Goal: Task Accomplishment & Management: Use online tool/utility

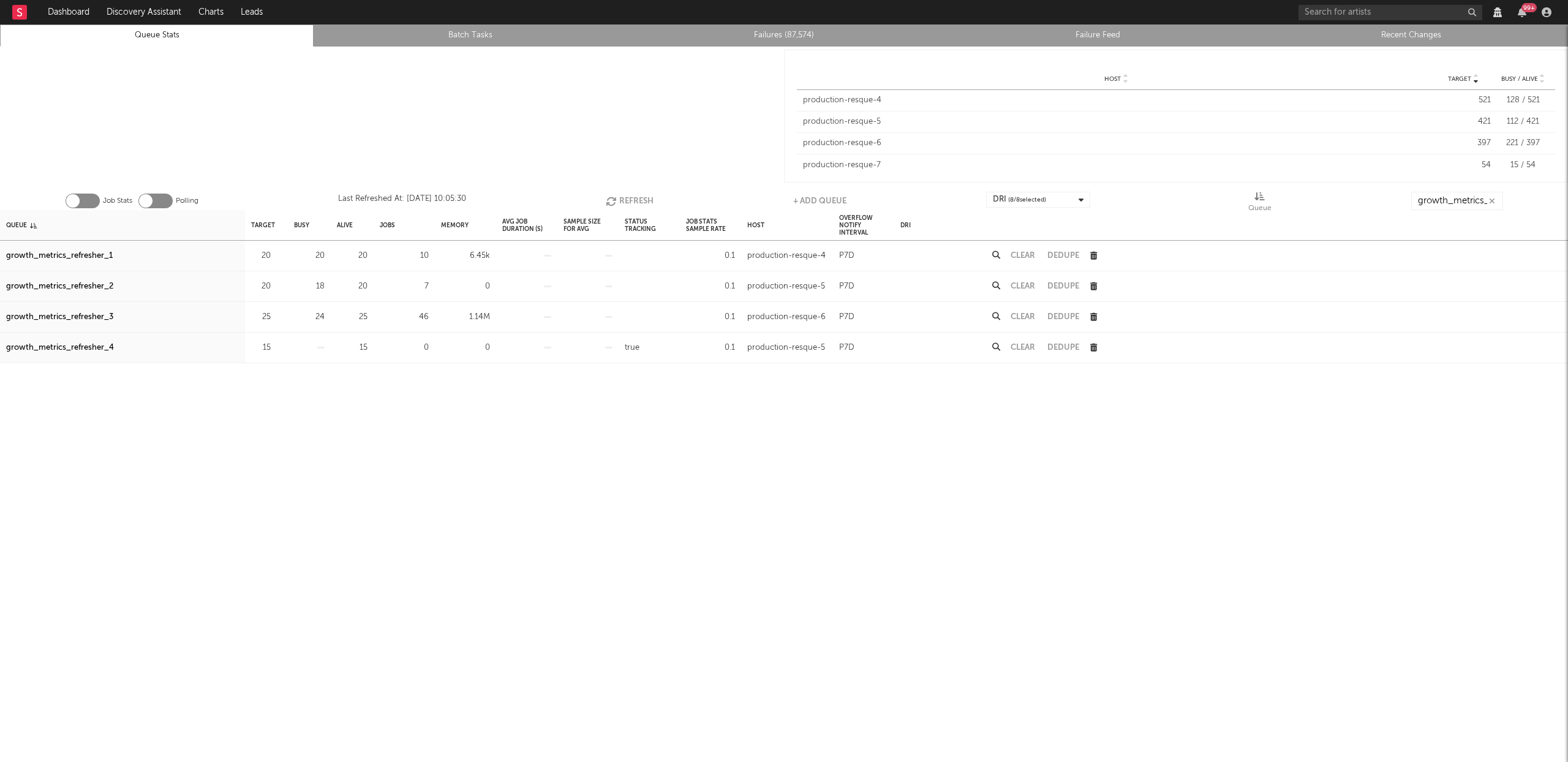
click at [612, 194] on button "Refresh" at bounding box center [630, 201] width 48 height 18
click at [650, 195] on button "Refresh" at bounding box center [629, 201] width 48 height 18
click at [647, 197] on button "Refresh" at bounding box center [629, 201] width 48 height 18
click at [622, 200] on button "Refresh" at bounding box center [629, 201] width 48 height 18
click at [623, 198] on button "Refresh" at bounding box center [628, 201] width 48 height 18
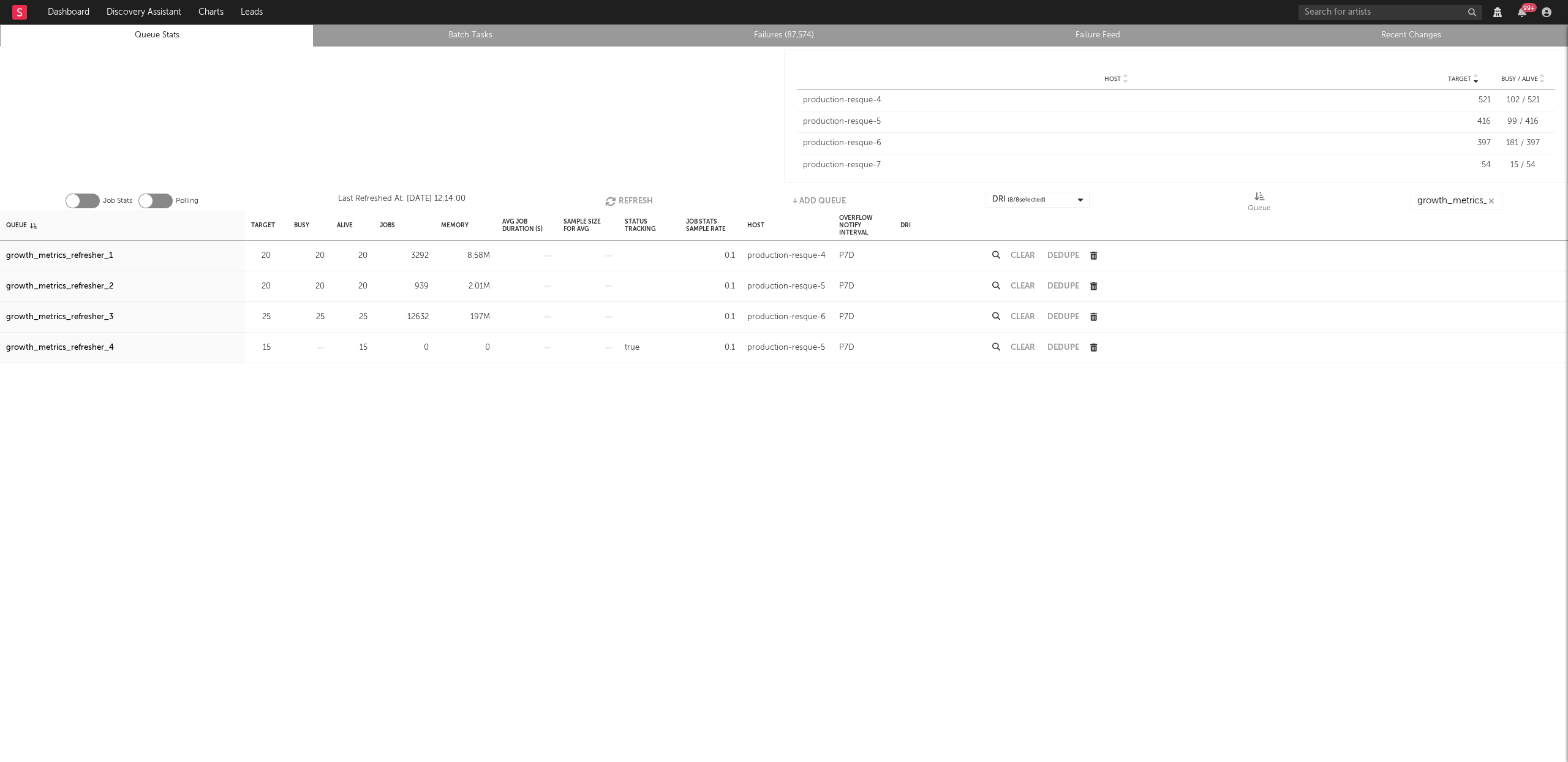
click at [623, 198] on button "Refresh" at bounding box center [629, 201] width 48 height 18
click at [623, 198] on button "Refresh" at bounding box center [628, 201] width 48 height 18
click at [623, 198] on button "Refresh" at bounding box center [629, 201] width 48 height 18
click at [623, 198] on button "Refresh" at bounding box center [628, 201] width 48 height 18
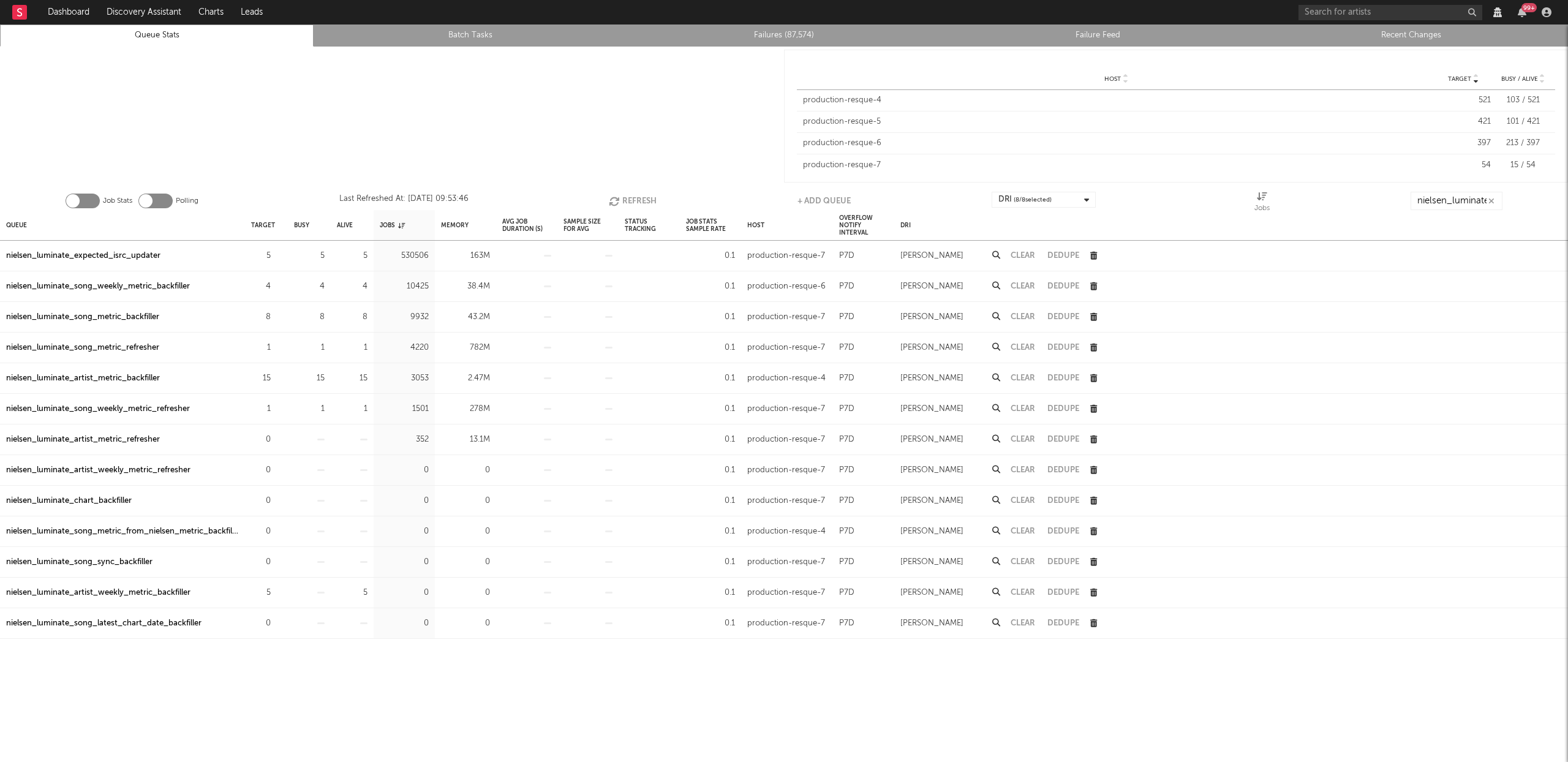
click at [628, 202] on button "Refresh" at bounding box center [633, 201] width 48 height 18
click at [139, 380] on div "nielsen_luminate_artist_metric_backfiller" at bounding box center [83, 379] width 154 height 15
click at [637, 194] on button "Refresh" at bounding box center [631, 201] width 48 height 18
click at [636, 195] on button "Refresh" at bounding box center [631, 201] width 48 height 18
click at [635, 195] on button "Refresh" at bounding box center [631, 201] width 48 height 18
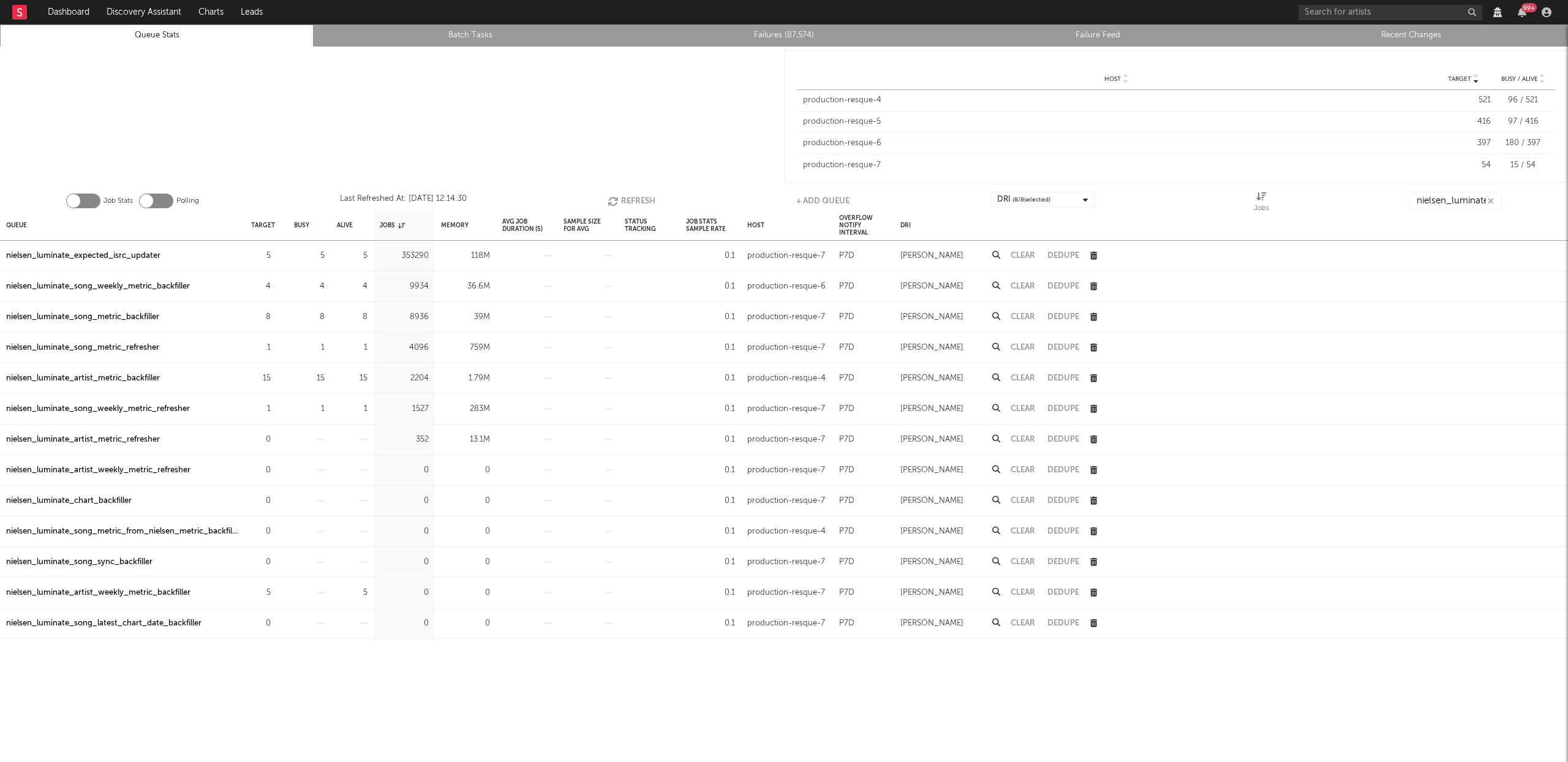
click at [638, 196] on button "Refresh" at bounding box center [631, 201] width 48 height 18
click at [638, 196] on button "Refresh" at bounding box center [631, 201] width 48 height 18
click at [629, 198] on button "Refresh" at bounding box center [631, 201] width 48 height 18
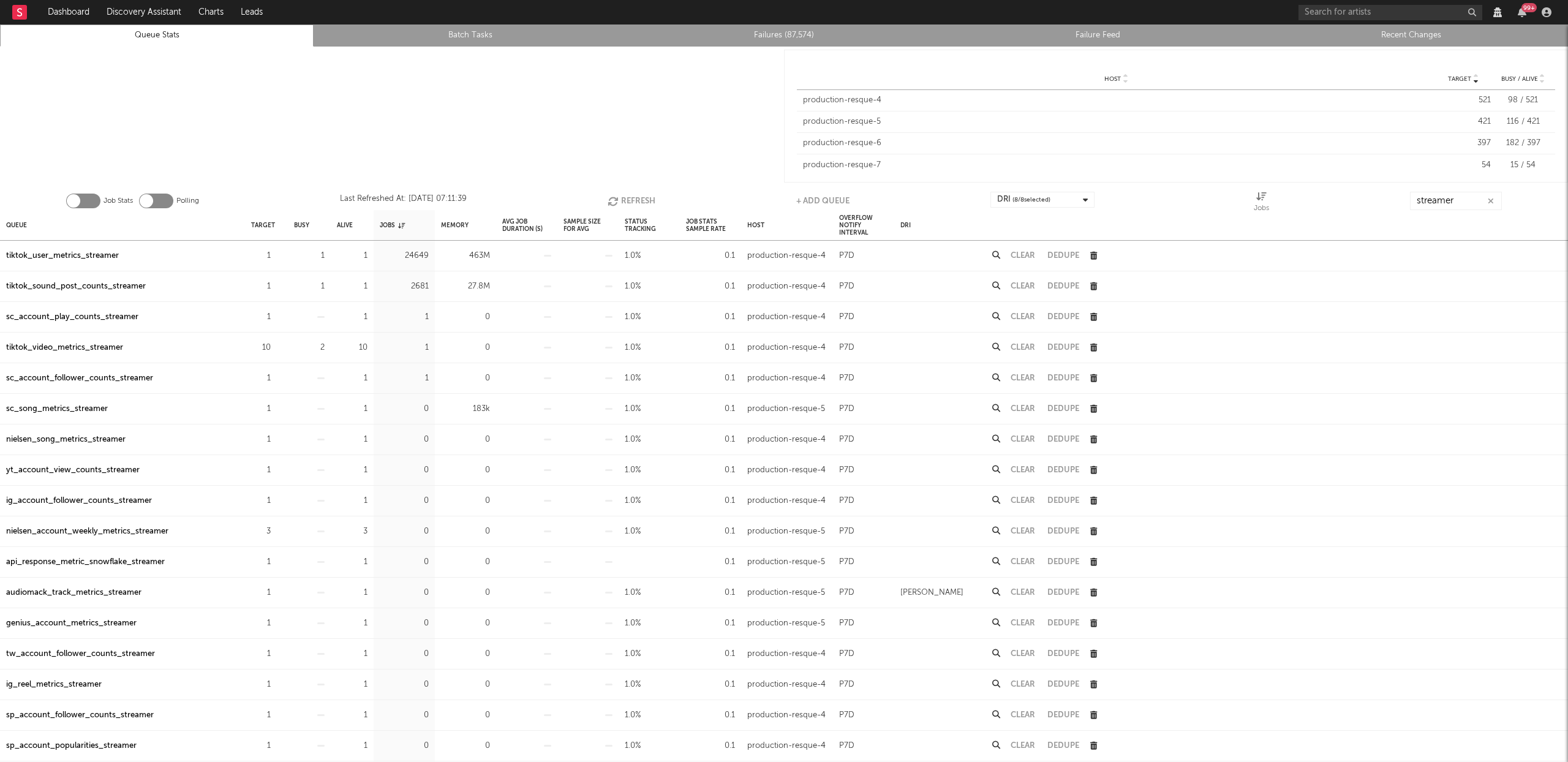
click at [639, 201] on button "Refresh" at bounding box center [631, 201] width 48 height 18
click at [649, 201] on button "Refresh" at bounding box center [632, 201] width 48 height 18
click at [646, 201] on button "Refresh" at bounding box center [631, 201] width 48 height 18
click at [646, 201] on button "Refresh" at bounding box center [632, 201] width 48 height 18
click at [646, 200] on button "Refresh" at bounding box center [631, 201] width 48 height 18
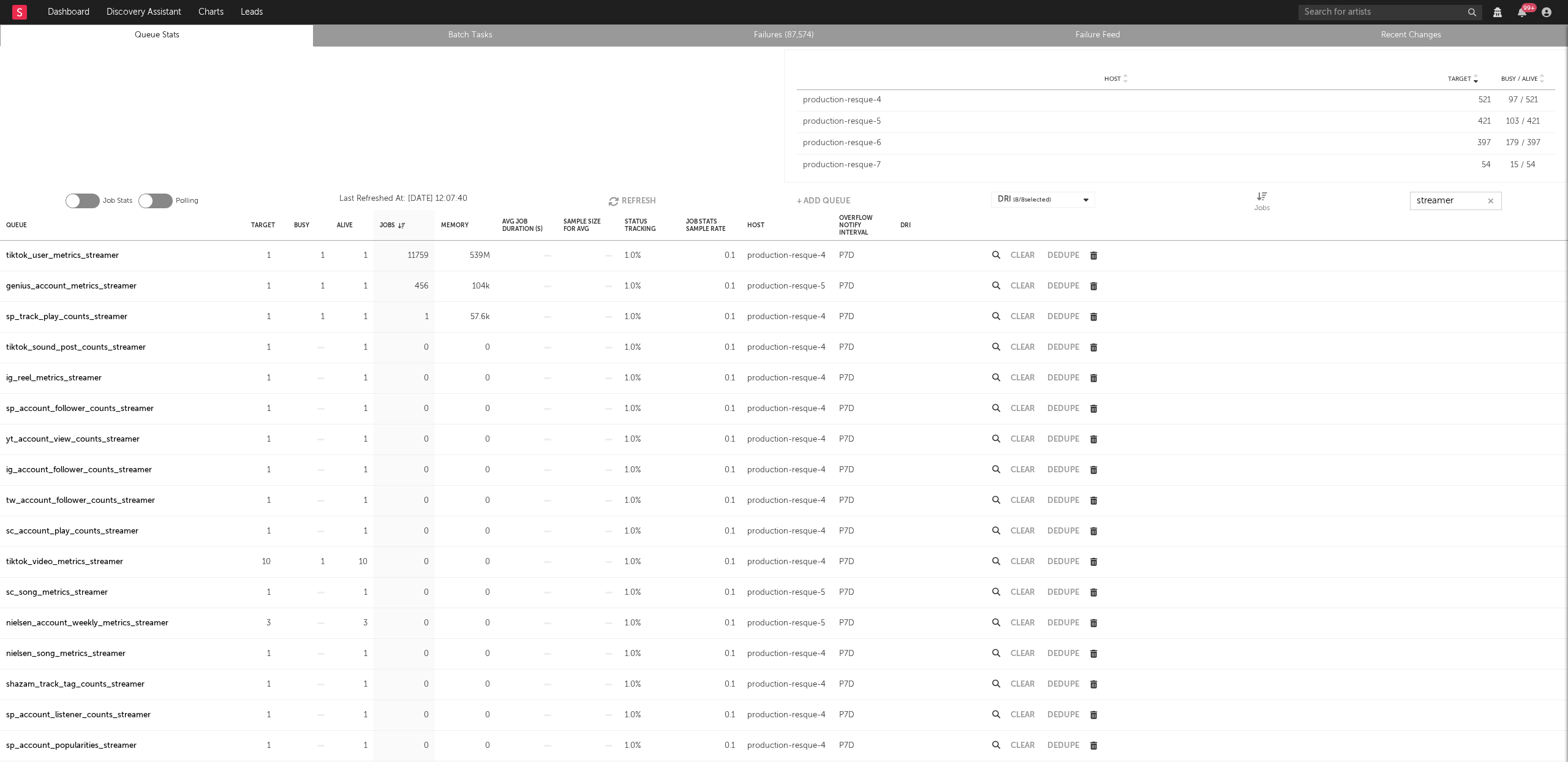
click at [1465, 197] on input "streamer" at bounding box center [1456, 201] width 92 height 18
click at [640, 194] on button "Refresh" at bounding box center [632, 201] width 48 height 18
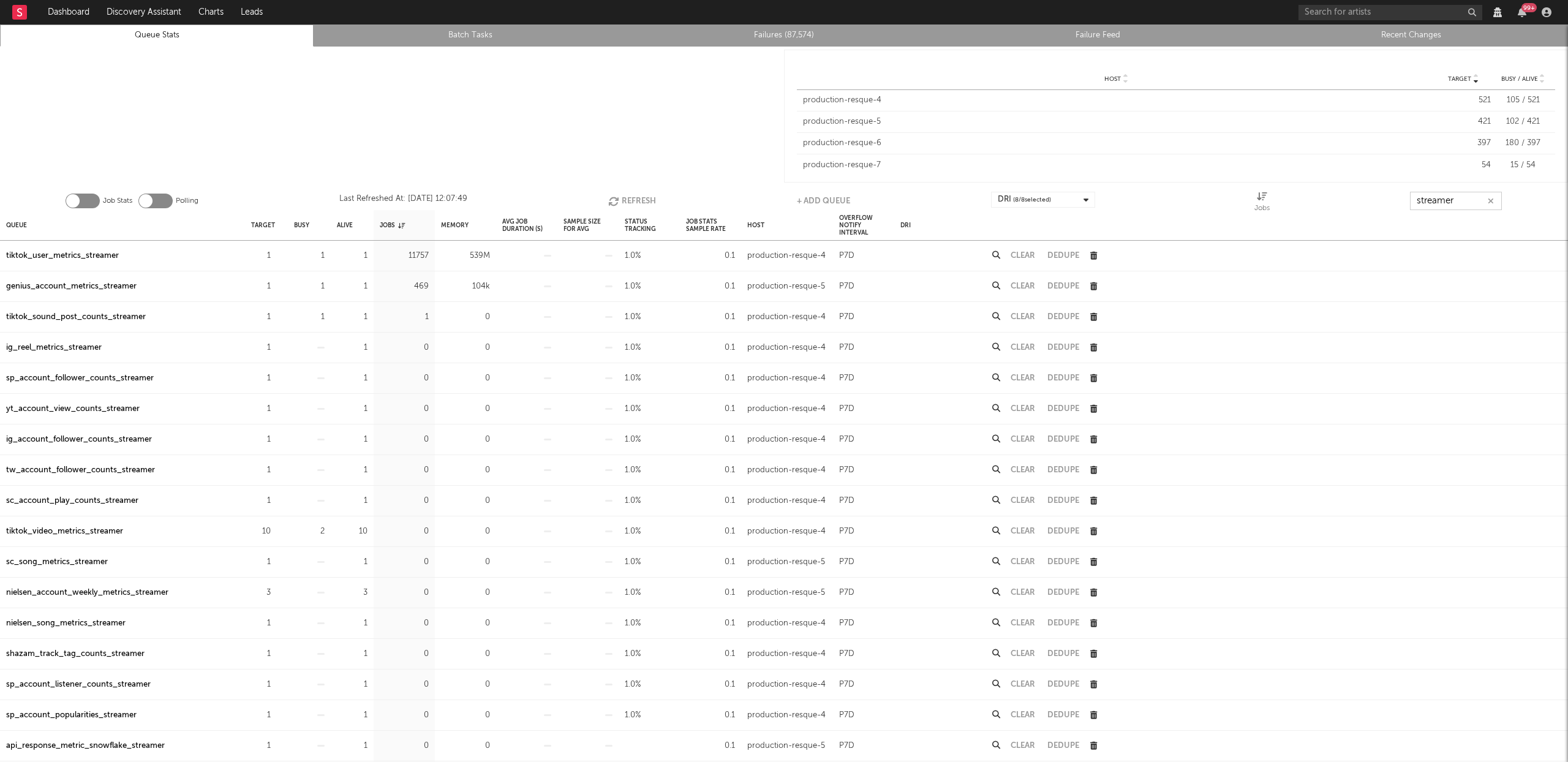
click at [640, 194] on button "Refresh" at bounding box center [632, 201] width 48 height 18
click at [640, 194] on button "Refresh" at bounding box center [631, 201] width 48 height 18
click at [1468, 197] on input "streamer" at bounding box center [1456, 201] width 92 height 18
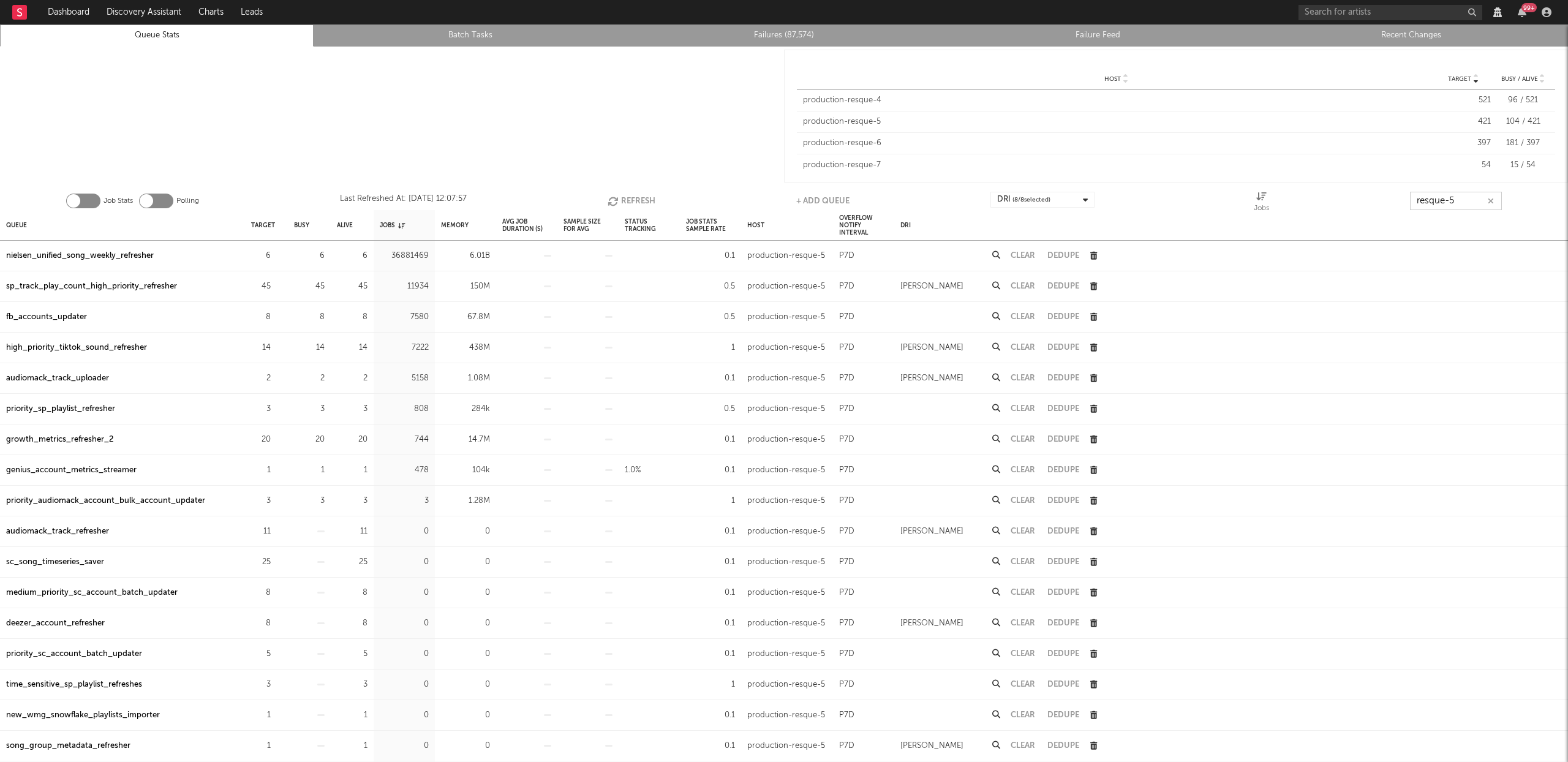
type input "resque-5"
click at [143, 282] on div "sp_track_play_count_high_priority_refresher" at bounding box center [91, 287] width 171 height 15
click at [274, 286] on icon "button" at bounding box center [277, 286] width 8 height 8
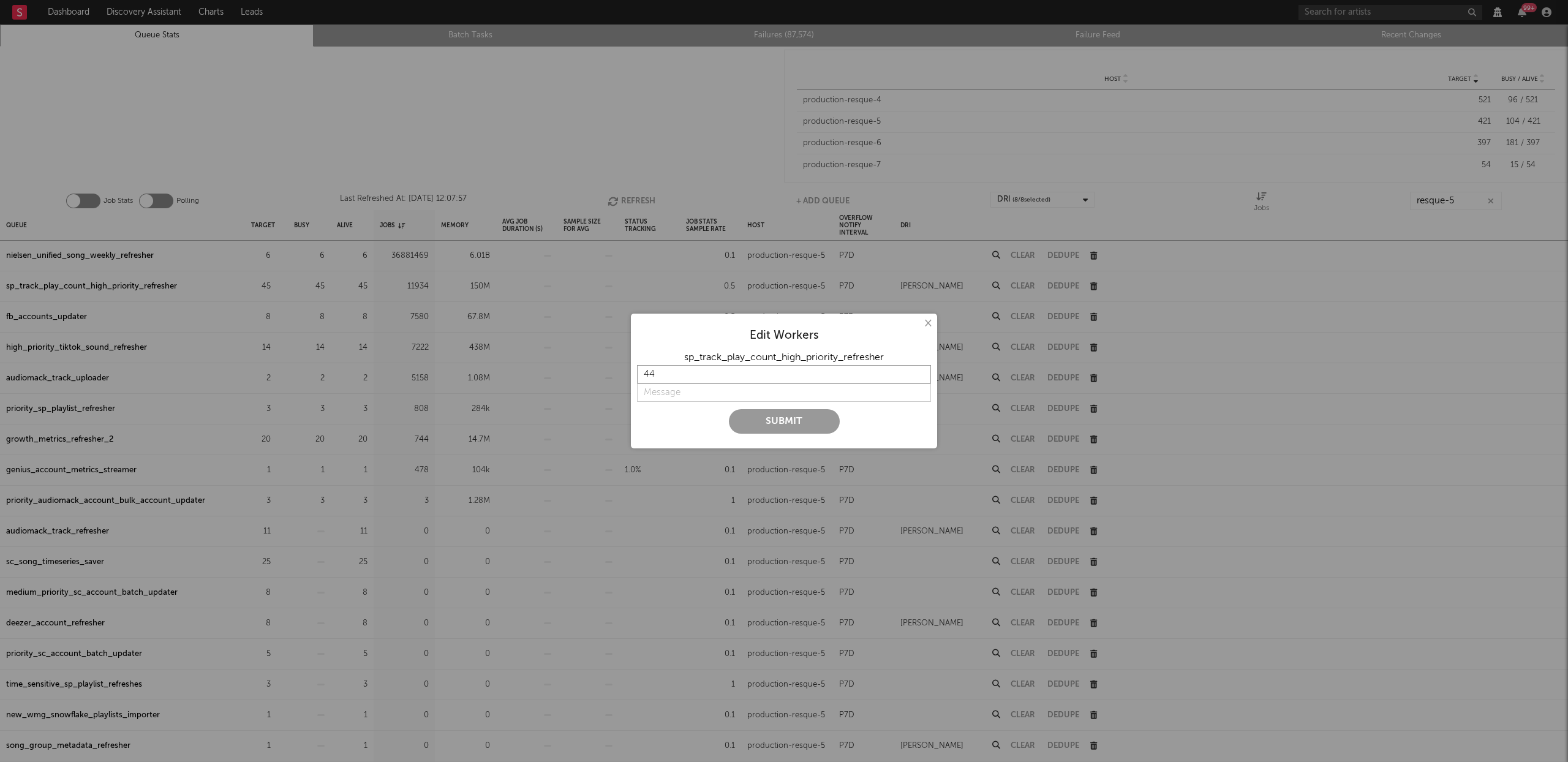
click at [920, 378] on input "44" at bounding box center [784, 374] width 294 height 18
click at [920, 378] on input "43" at bounding box center [784, 374] width 294 height 18
click at [920, 378] on input "42" at bounding box center [784, 374] width 294 height 18
click at [920, 378] on input "41" at bounding box center [784, 374] width 294 height 18
type input "40"
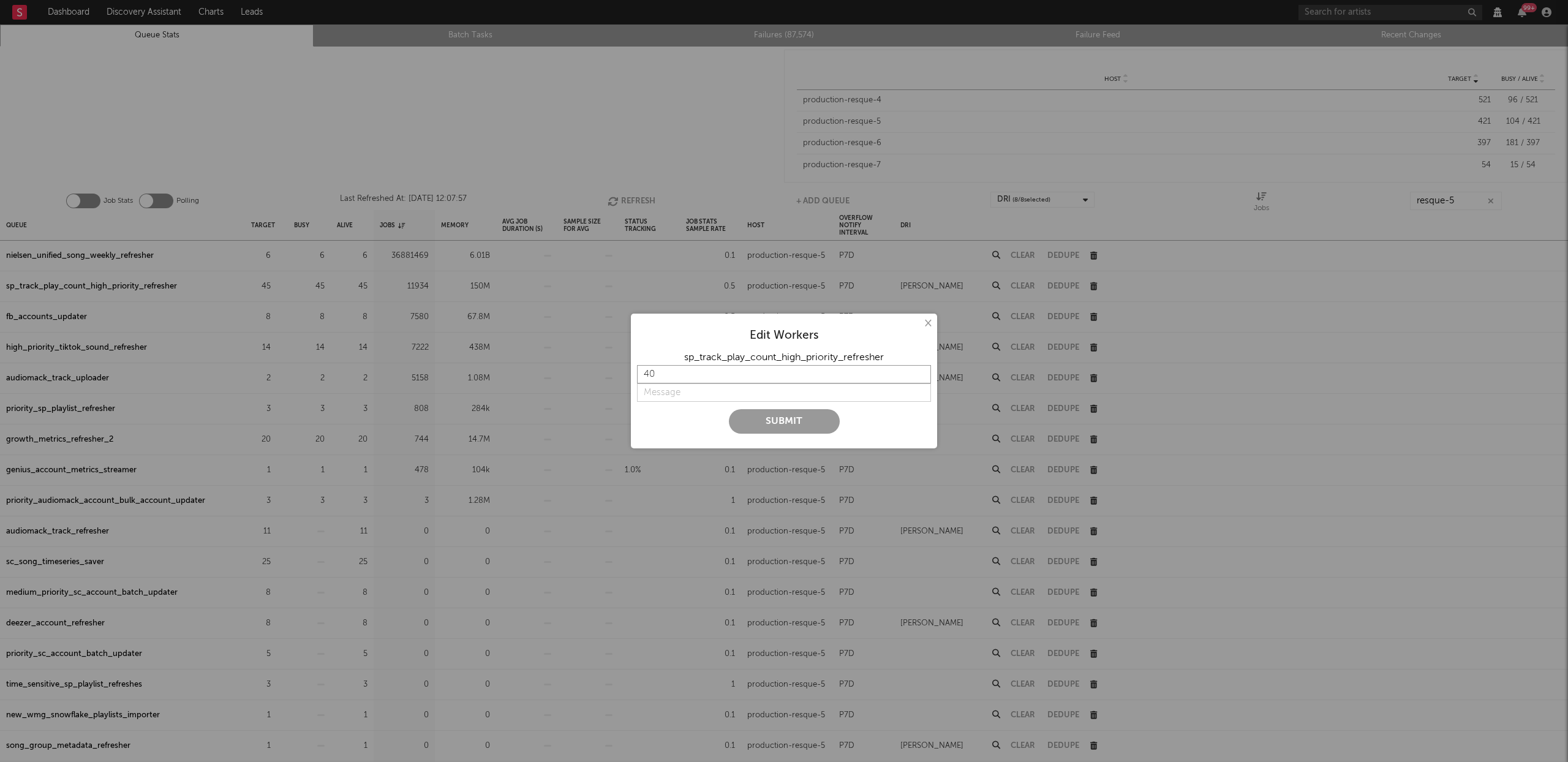
click at [920, 378] on input "40" at bounding box center [784, 374] width 294 height 18
click at [709, 390] on input "string" at bounding box center [784, 393] width 294 height 18
type input "lower concurrency"
click at [793, 424] on button "Submit" at bounding box center [784, 421] width 111 height 25
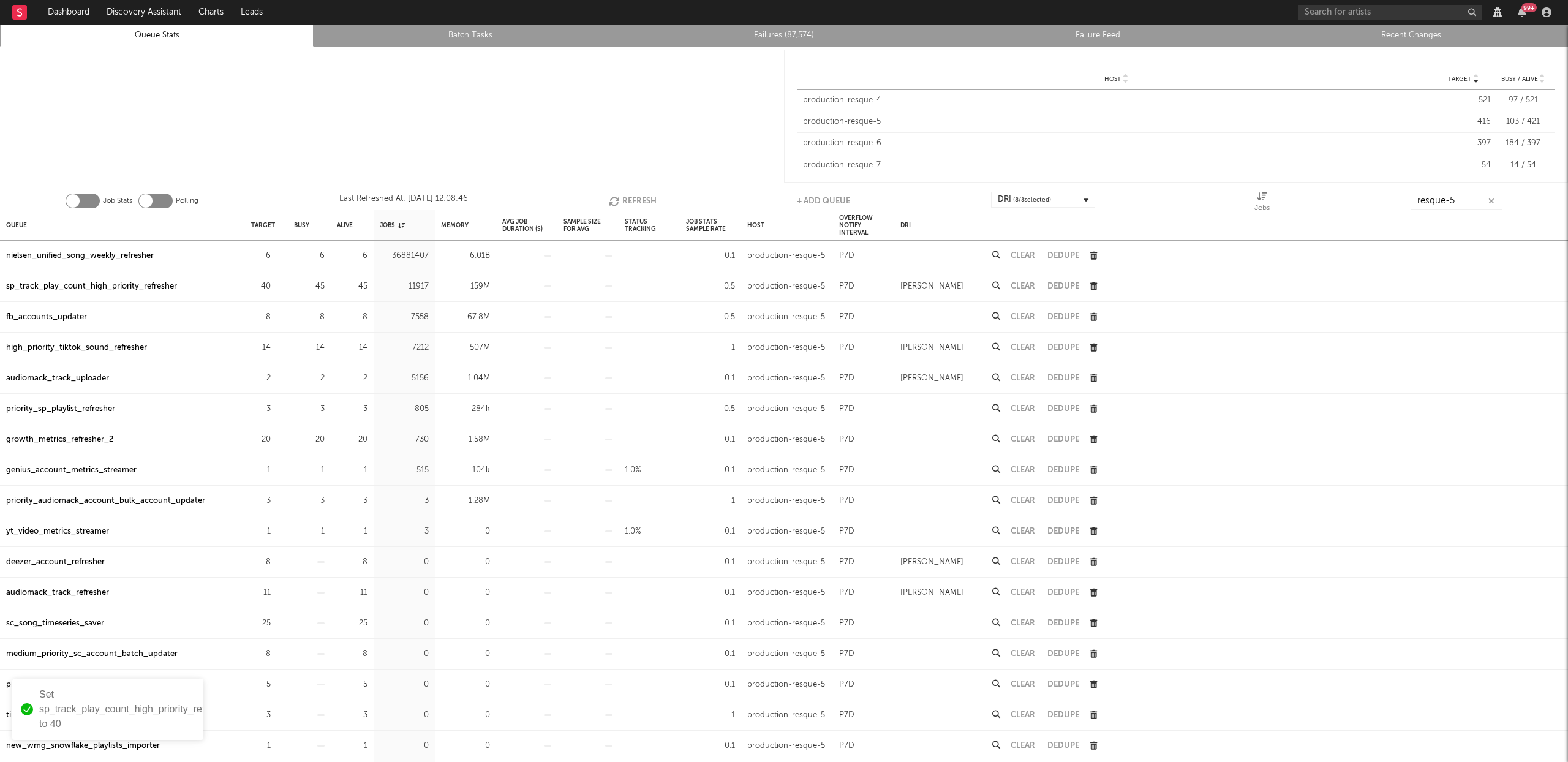
click at [627, 196] on button "Refresh" at bounding box center [633, 201] width 48 height 18
click at [630, 194] on button "Refresh" at bounding box center [632, 201] width 48 height 18
click at [632, 192] on button "Refresh" at bounding box center [632, 201] width 48 height 18
click at [632, 195] on button "Refresh" at bounding box center [633, 201] width 48 height 18
click at [642, 202] on button "Refresh" at bounding box center [632, 201] width 48 height 18
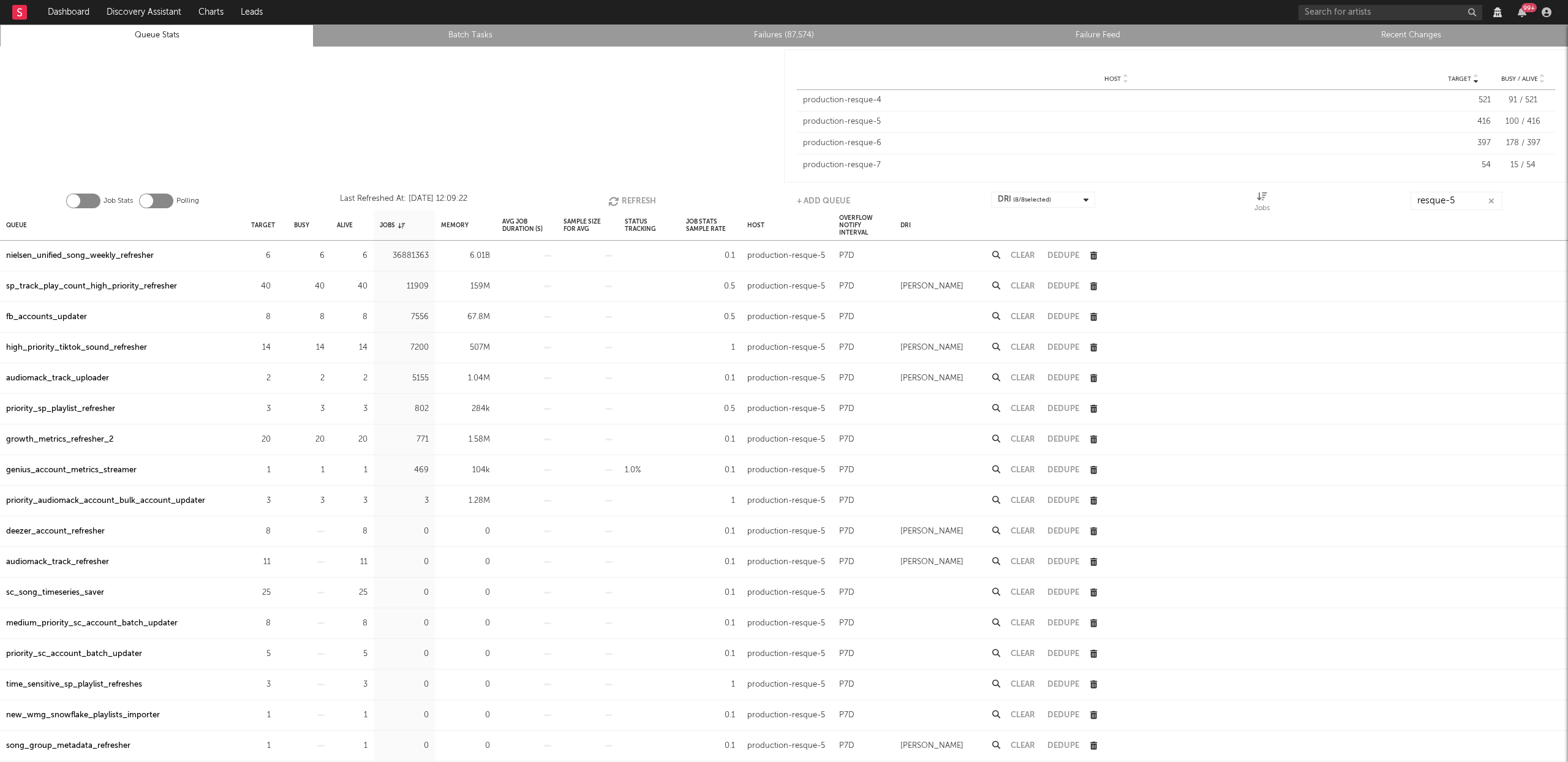
click at [644, 199] on button "Refresh" at bounding box center [632, 201] width 48 height 18
click at [644, 202] on button "Refresh" at bounding box center [633, 201] width 48 height 18
click at [645, 203] on button "Refresh" at bounding box center [632, 201] width 48 height 18
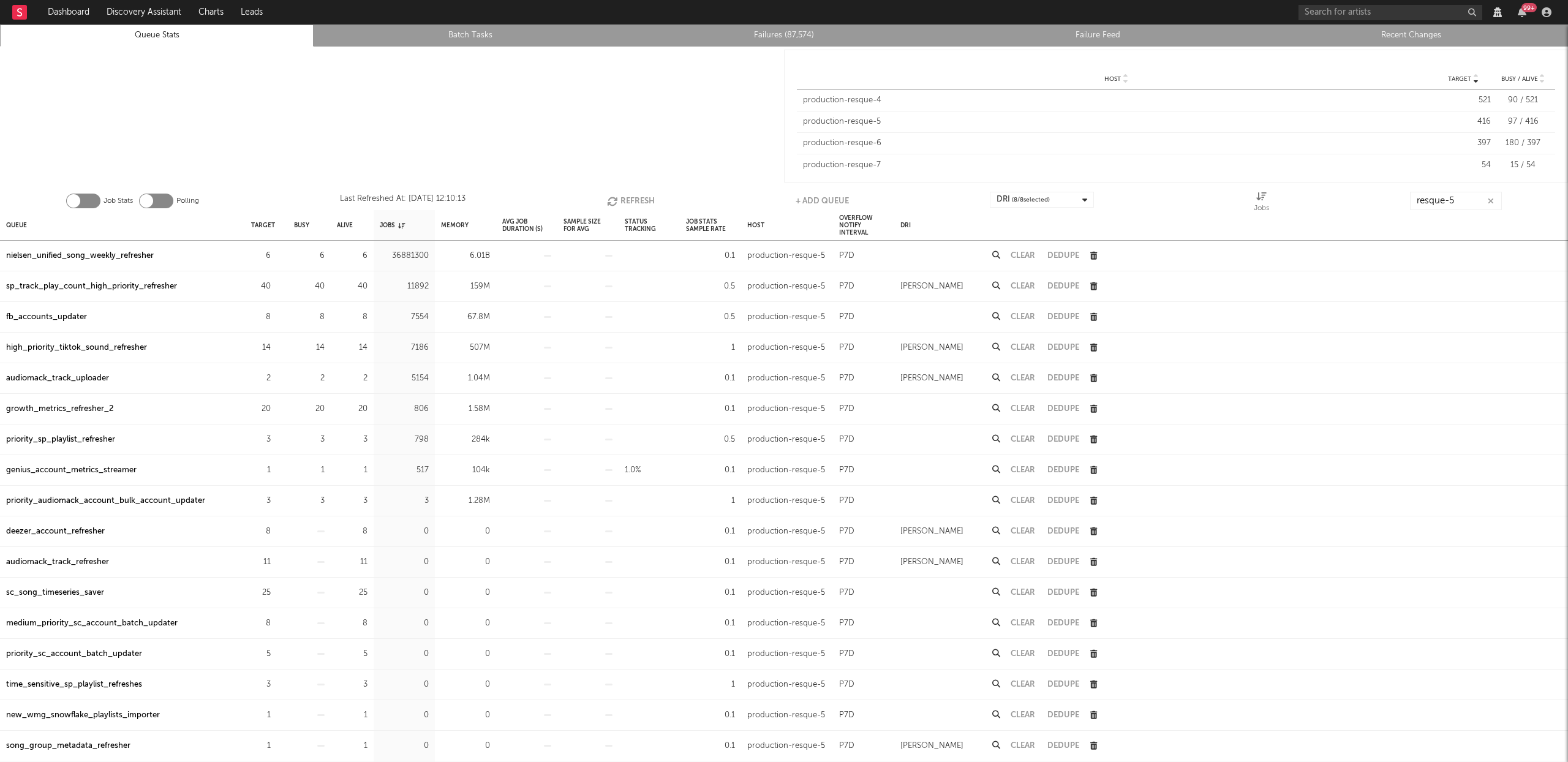
drag, startPoint x: 137, startPoint y: 285, endPoint x: 172, endPoint y: 284, distance: 35.0
click at [137, 285] on div "sp_track_play_count_high_priority_refresher" at bounding box center [91, 287] width 171 height 15
click at [1446, 200] on input "resque-5" at bounding box center [1456, 201] width 92 height 18
click at [1446, 200] on input "resque-5" at bounding box center [1456, 201] width 92 height 18
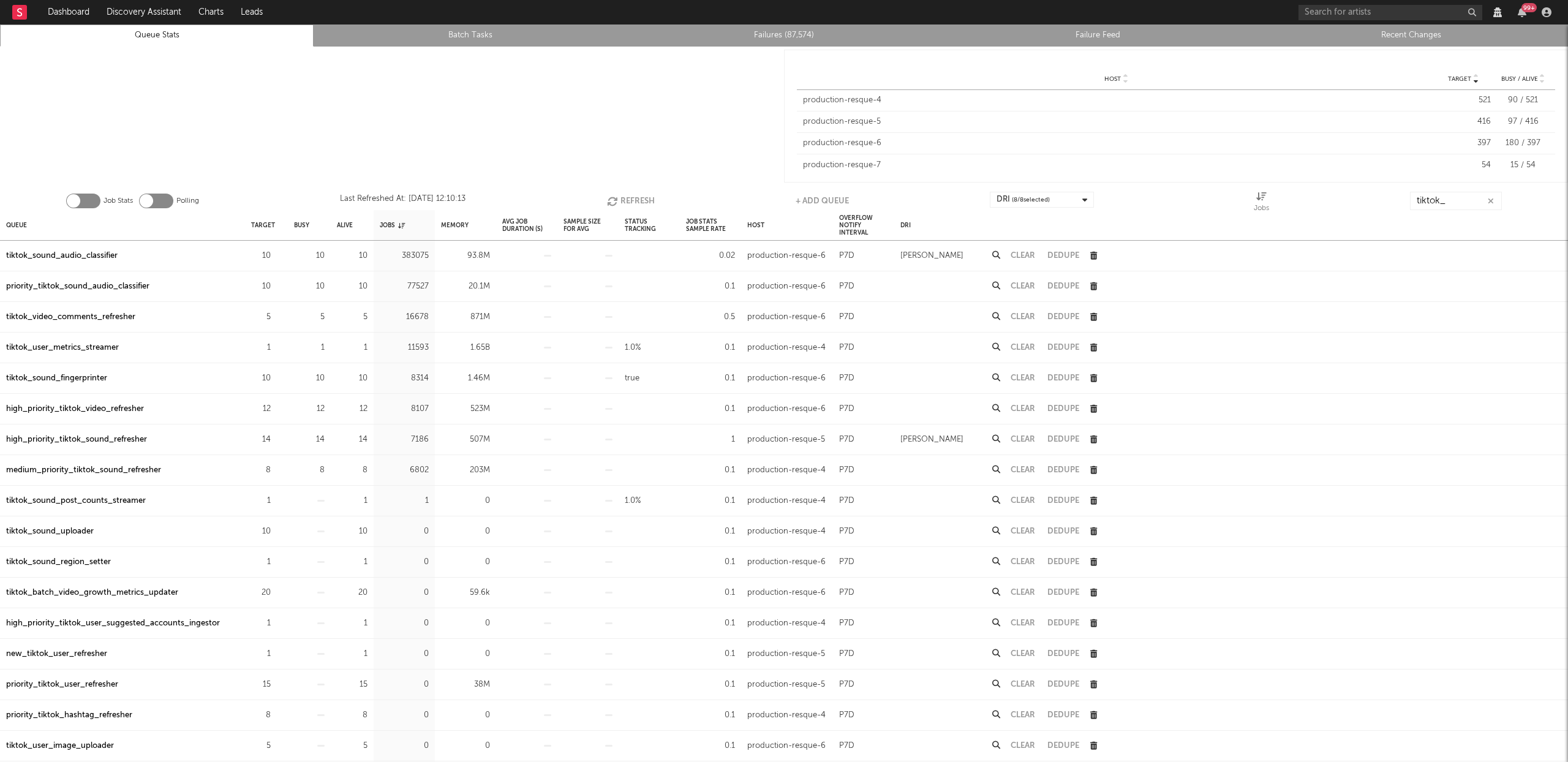
click at [75, 402] on div "high_priority_tiktok_video_refresher" at bounding box center [75, 409] width 138 height 15
drag, startPoint x: 96, startPoint y: 437, endPoint x: 874, endPoint y: 270, distance: 795.7
click at [96, 437] on div "high_priority_tiktok_sound_refresher" at bounding box center [77, 440] width 141 height 15
click at [1461, 196] on input "tiktok_" at bounding box center [1456, 201] width 92 height 18
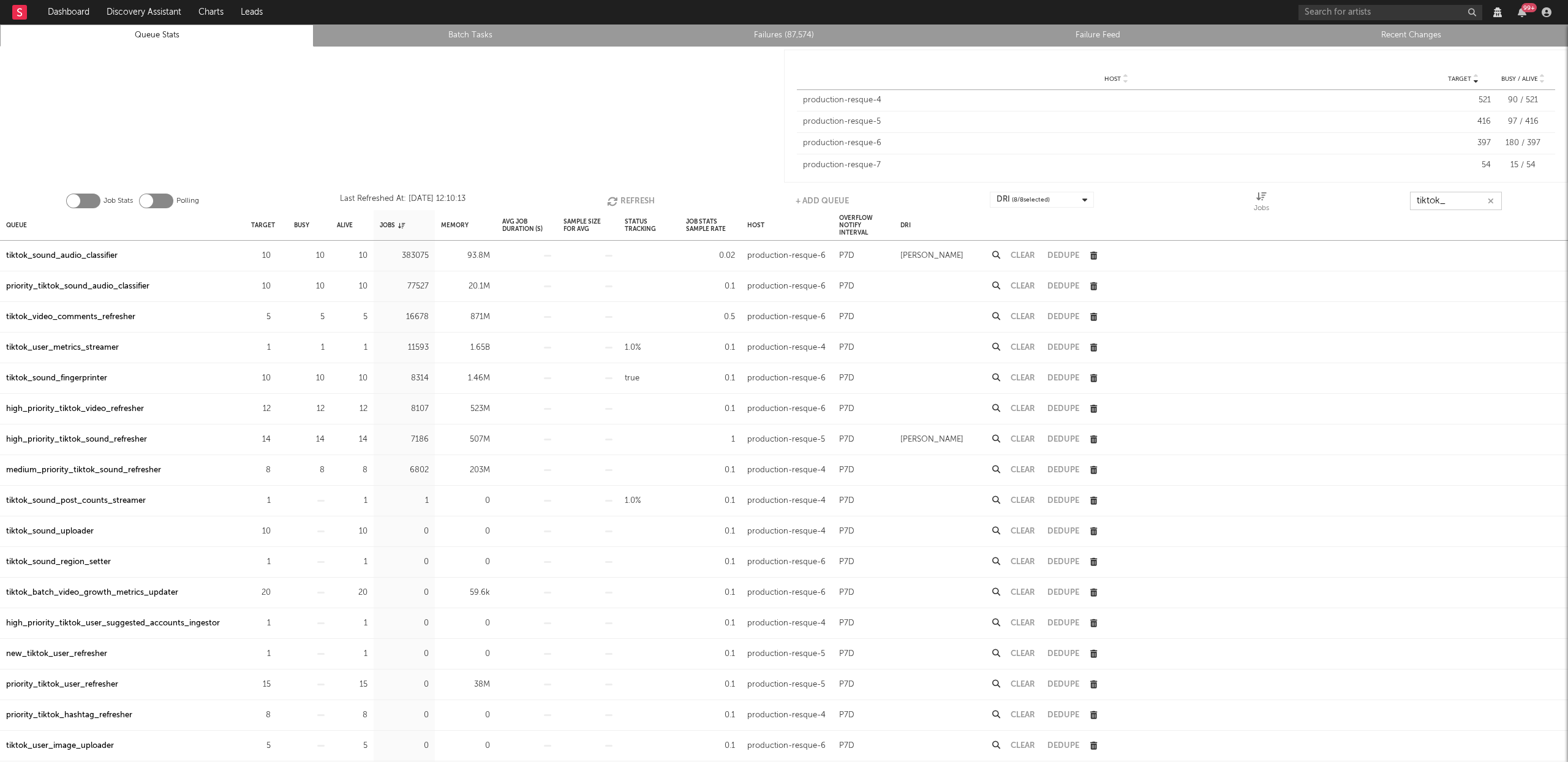
click at [1461, 196] on input "tiktok_" at bounding box center [1456, 201] width 92 height 18
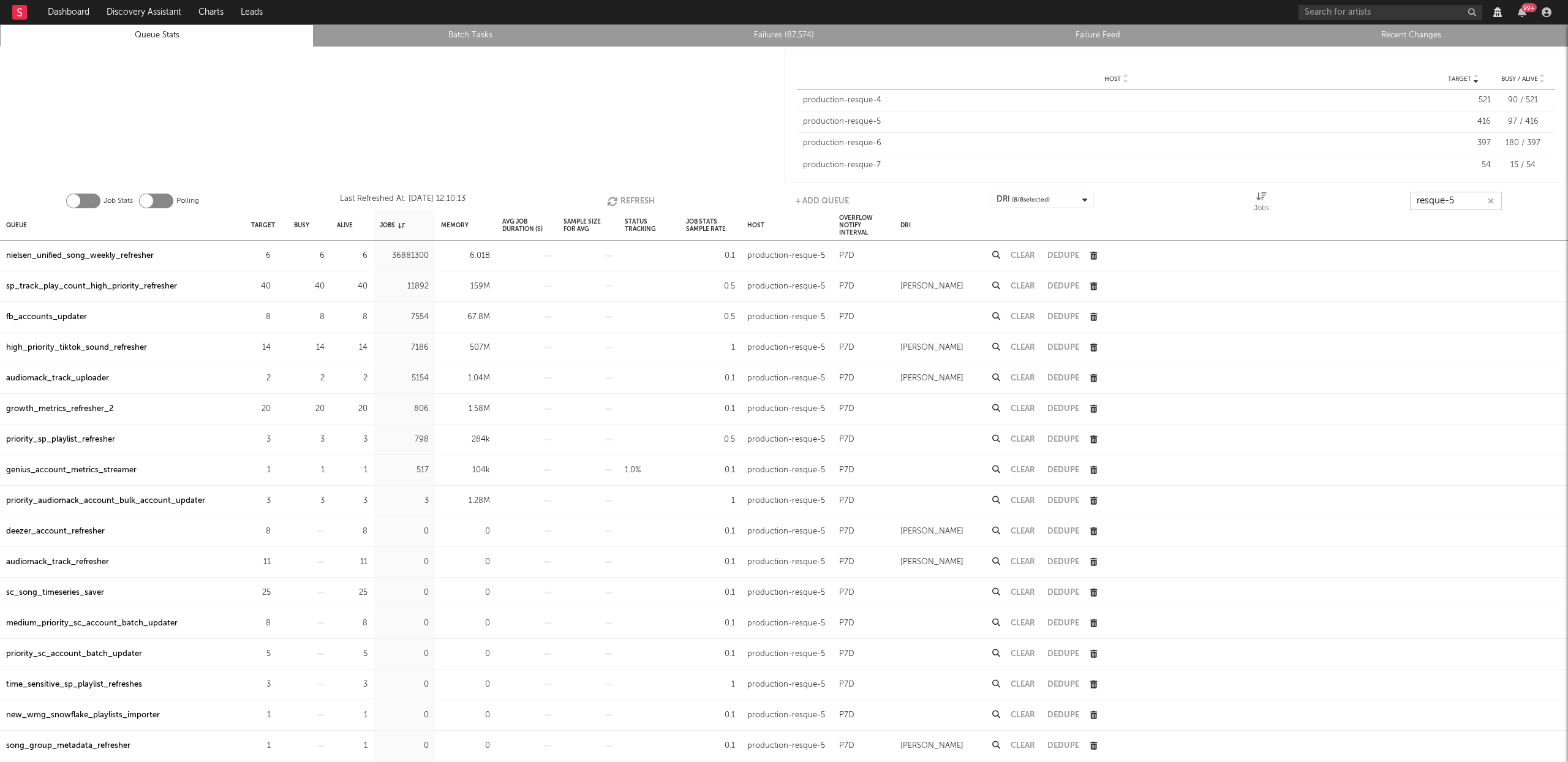
click at [646, 197] on button "Refresh" at bounding box center [631, 201] width 48 height 18
click at [646, 197] on button "Refresh" at bounding box center [631, 201] width 48 height 18
click at [625, 202] on button "Refresh" at bounding box center [632, 201] width 48 height 18
click at [627, 195] on button "Refresh" at bounding box center [630, 201] width 48 height 18
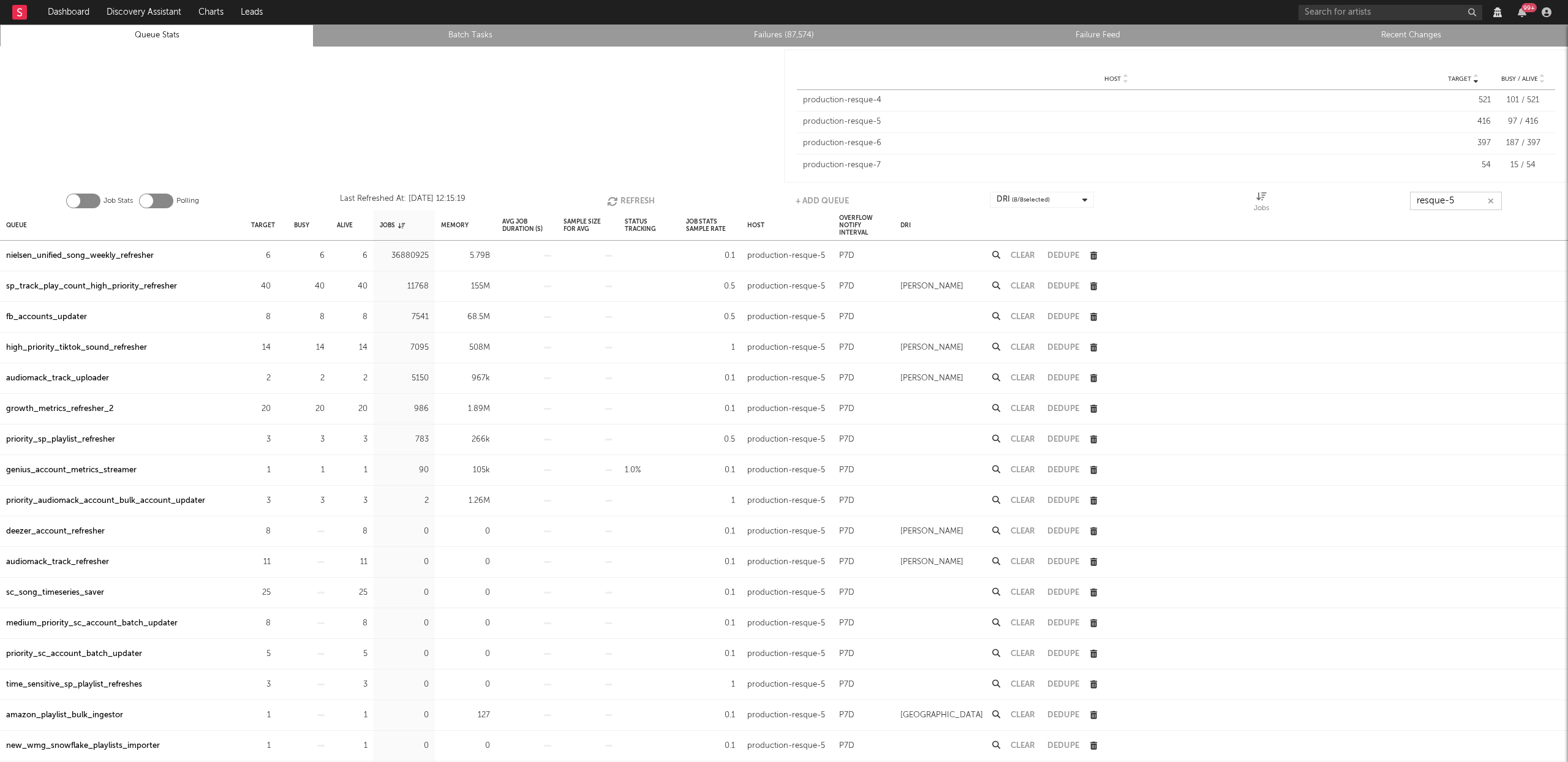
click at [627, 195] on button "Refresh" at bounding box center [631, 201] width 48 height 18
click at [1456, 197] on input "resque-5" at bounding box center [1456, 201] width 92 height 18
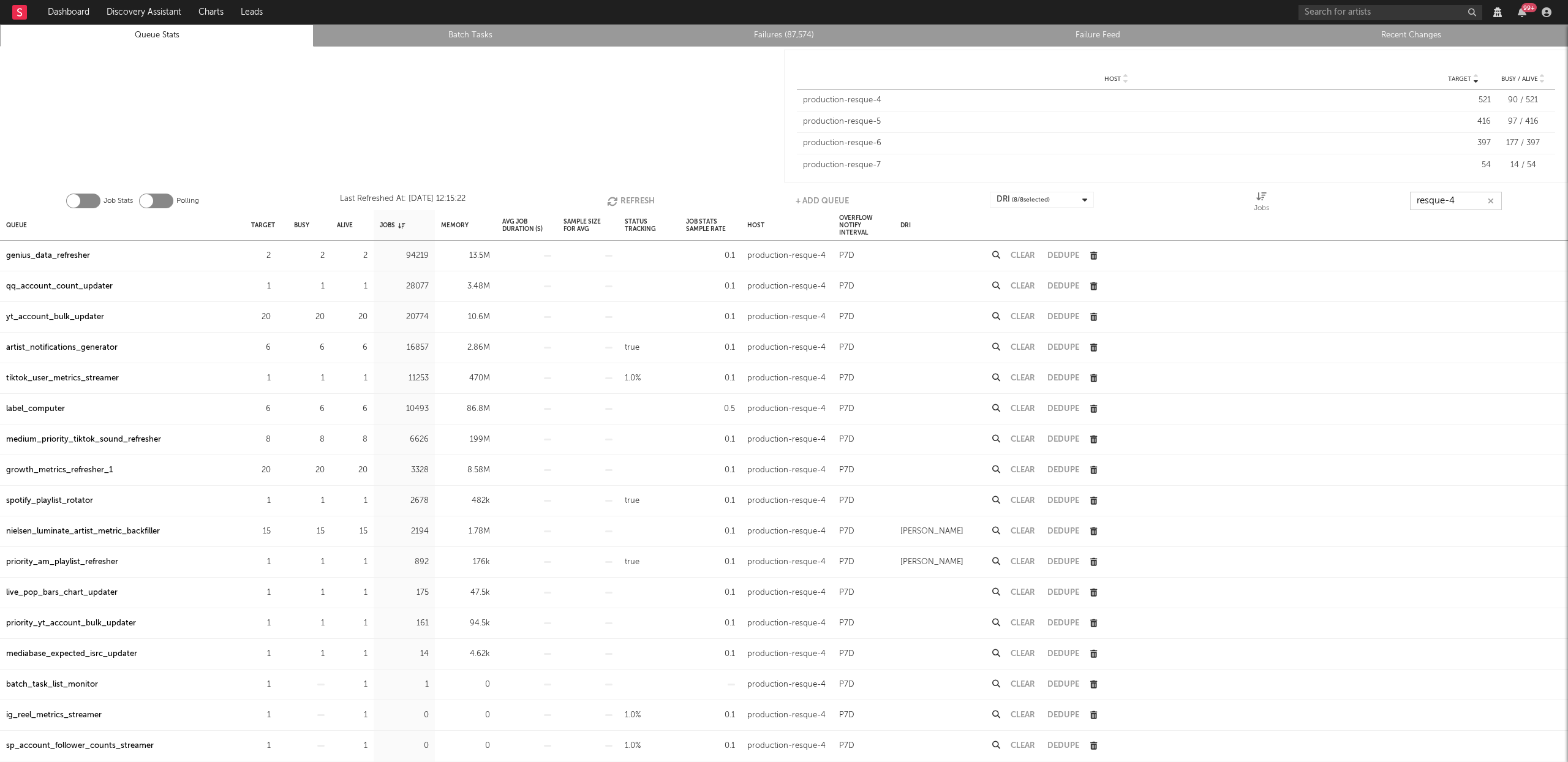
click at [622, 202] on button "Refresh" at bounding box center [631, 201] width 48 height 18
click at [640, 194] on button "Refresh" at bounding box center [631, 201] width 48 height 18
click at [640, 194] on button "Refresh" at bounding box center [630, 201] width 48 height 18
click at [640, 194] on button "Refresh" at bounding box center [631, 201] width 48 height 18
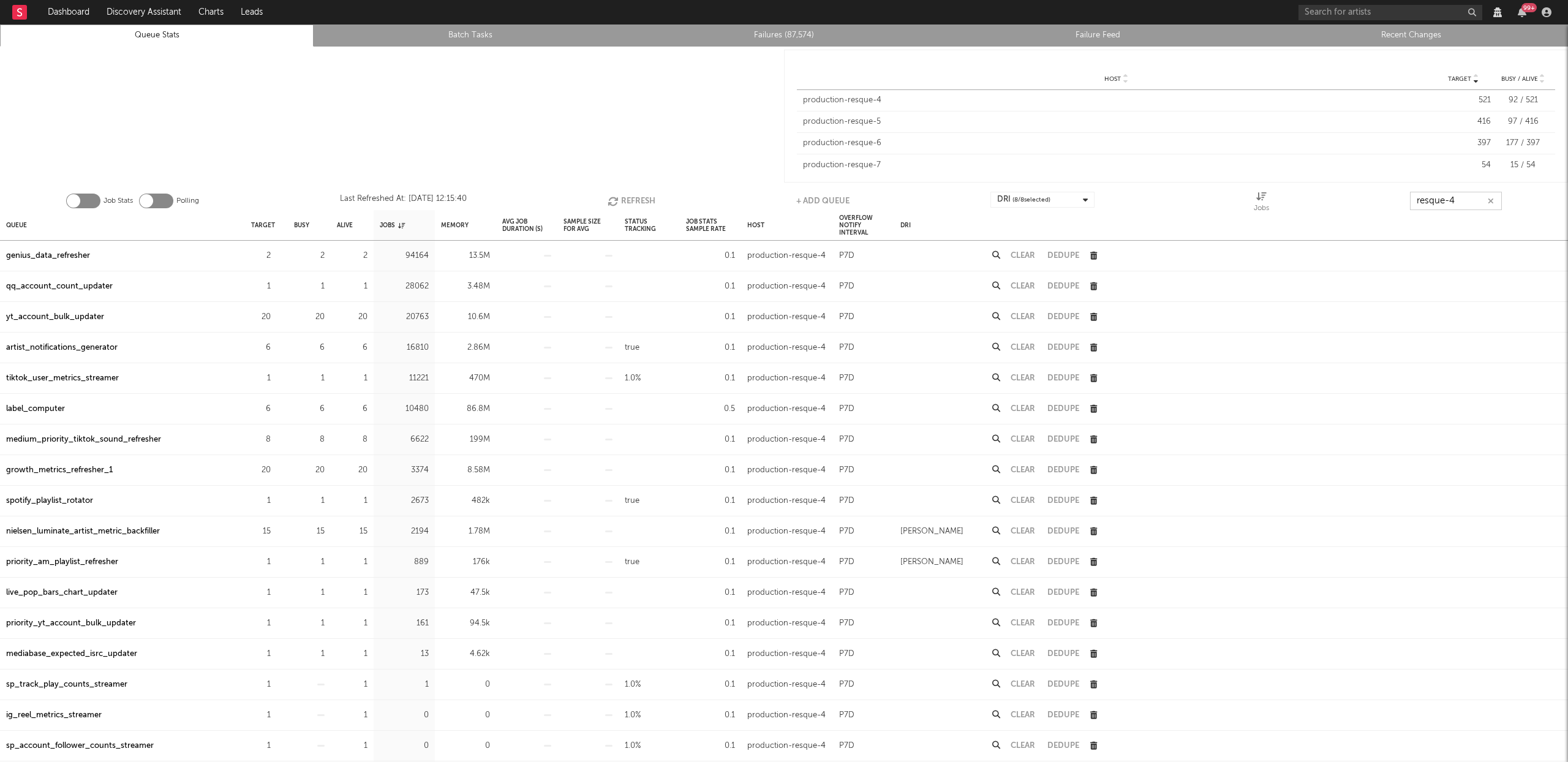
click at [640, 194] on button "Refresh" at bounding box center [631, 201] width 48 height 18
click at [627, 200] on button "Refresh" at bounding box center [631, 201] width 48 height 18
click at [627, 200] on button "Refresh" at bounding box center [631, 201] width 48 height 18
click at [628, 200] on button "Refresh" at bounding box center [631, 201] width 48 height 18
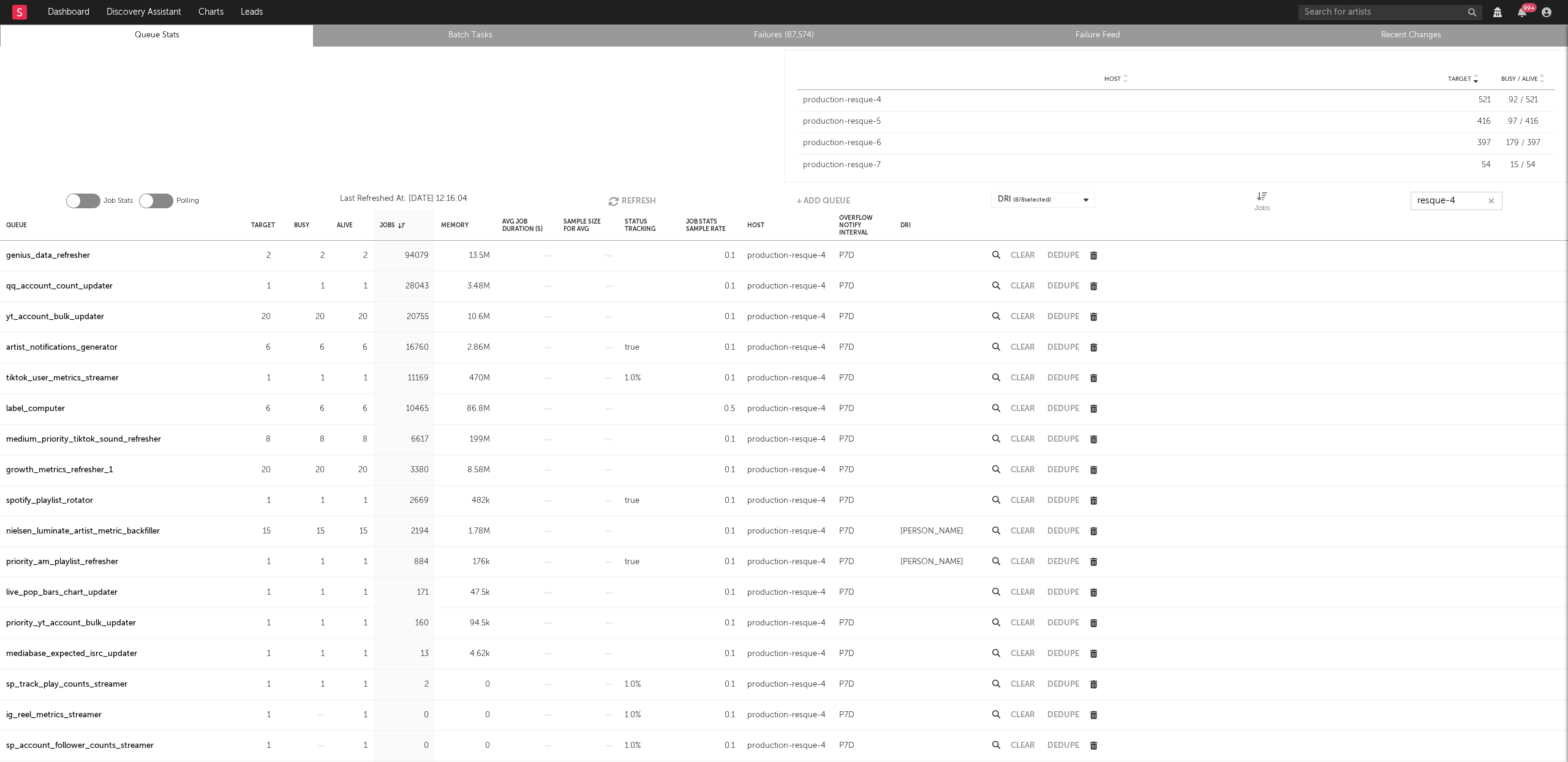
click at [628, 200] on button "Refresh" at bounding box center [632, 201] width 48 height 18
click at [628, 200] on button "Refresh" at bounding box center [631, 201] width 48 height 18
click at [631, 203] on button "Refresh" at bounding box center [631, 201] width 48 height 18
click at [636, 200] on button "Refresh" at bounding box center [631, 201] width 48 height 18
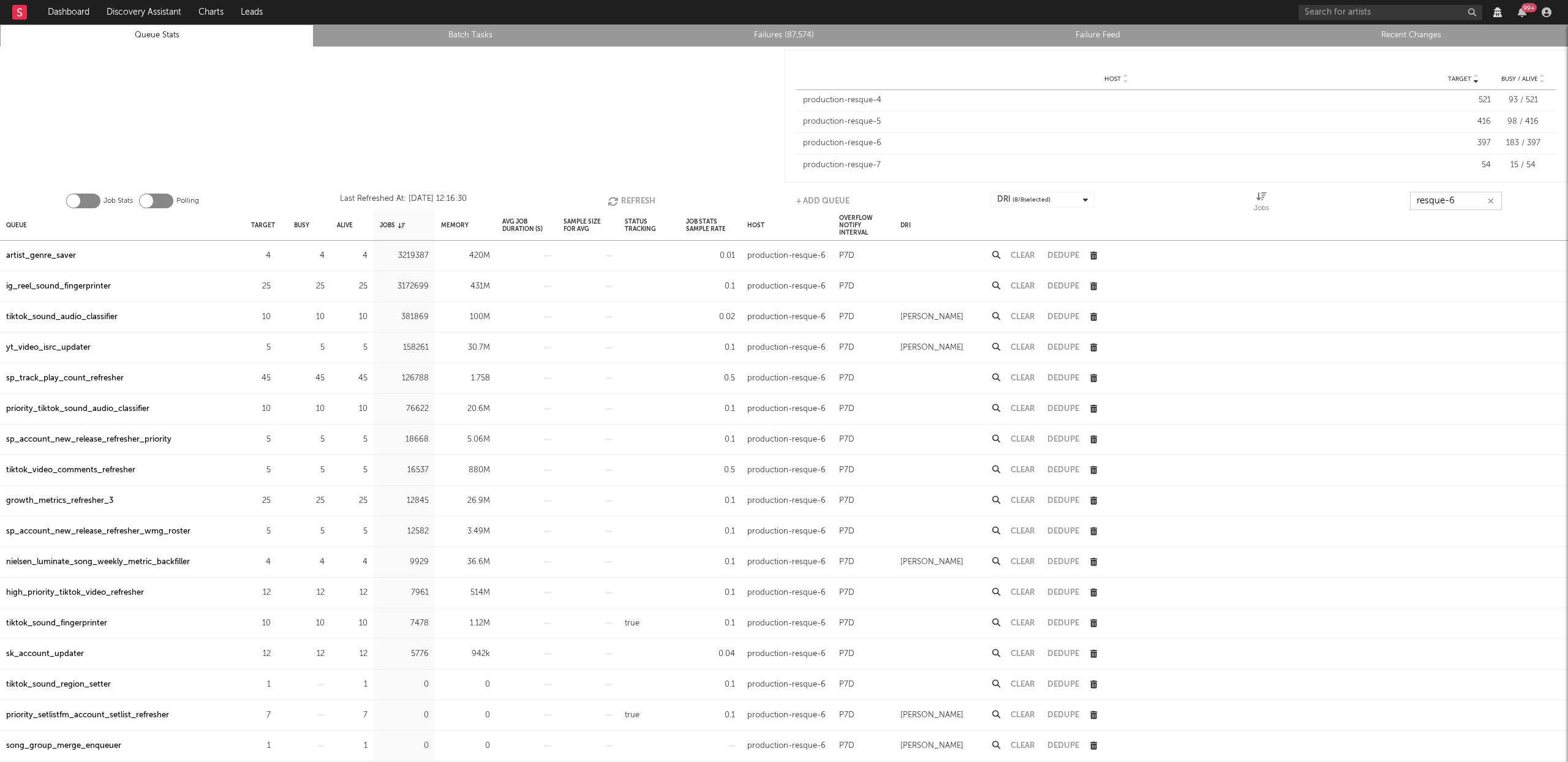
click at [636, 200] on button "Refresh" at bounding box center [631, 201] width 48 height 18
click at [636, 200] on button "Refresh" at bounding box center [631, 201] width 48 height 18
click at [619, 200] on icon "button" at bounding box center [615, 201] width 13 height 10
click at [637, 199] on button "Refresh" at bounding box center [631, 201] width 48 height 18
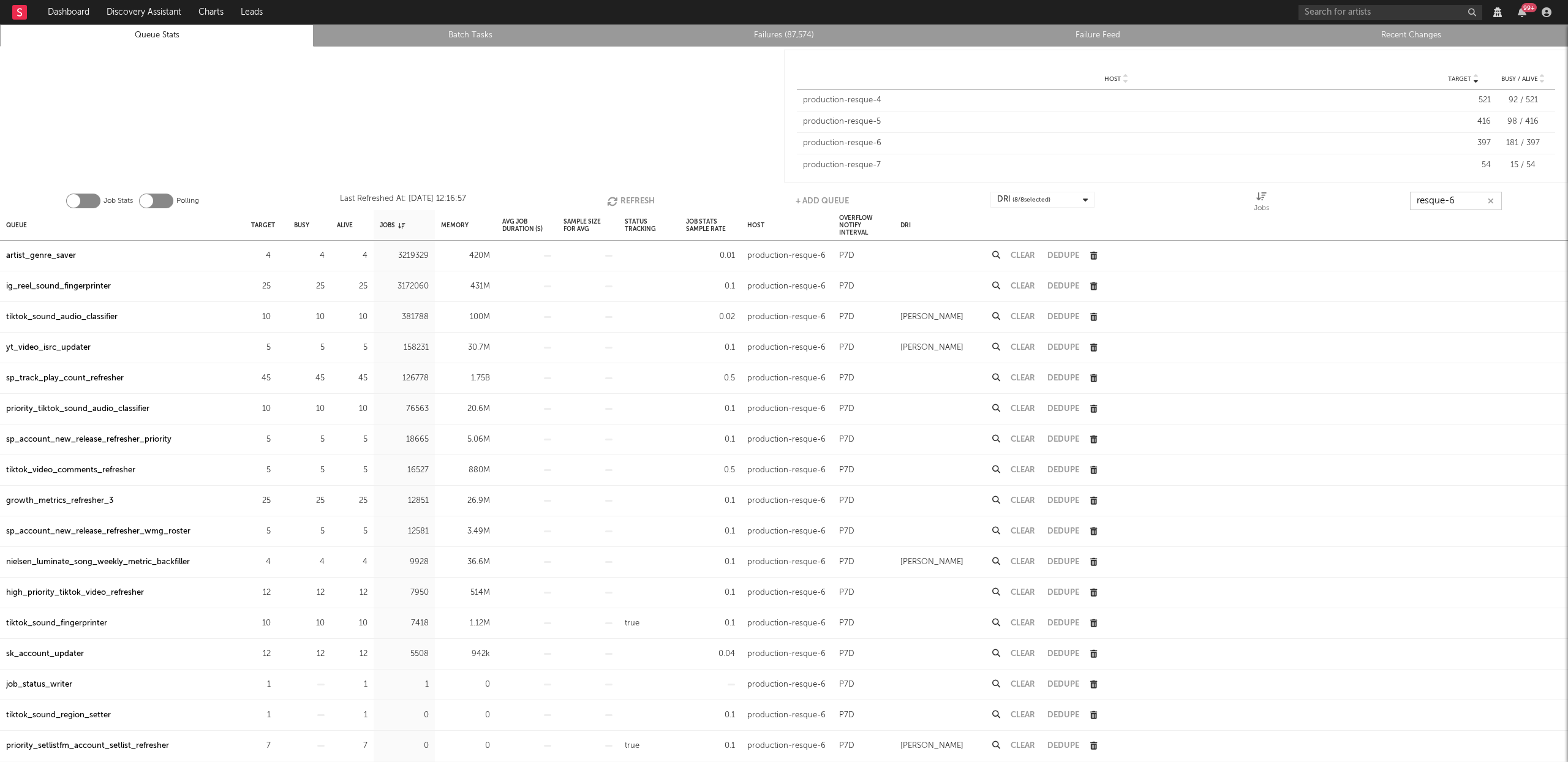
click at [636, 200] on button "Refresh" at bounding box center [631, 201] width 48 height 18
click at [633, 199] on button "Refresh" at bounding box center [631, 201] width 48 height 18
click at [627, 197] on button "Refresh" at bounding box center [630, 201] width 48 height 18
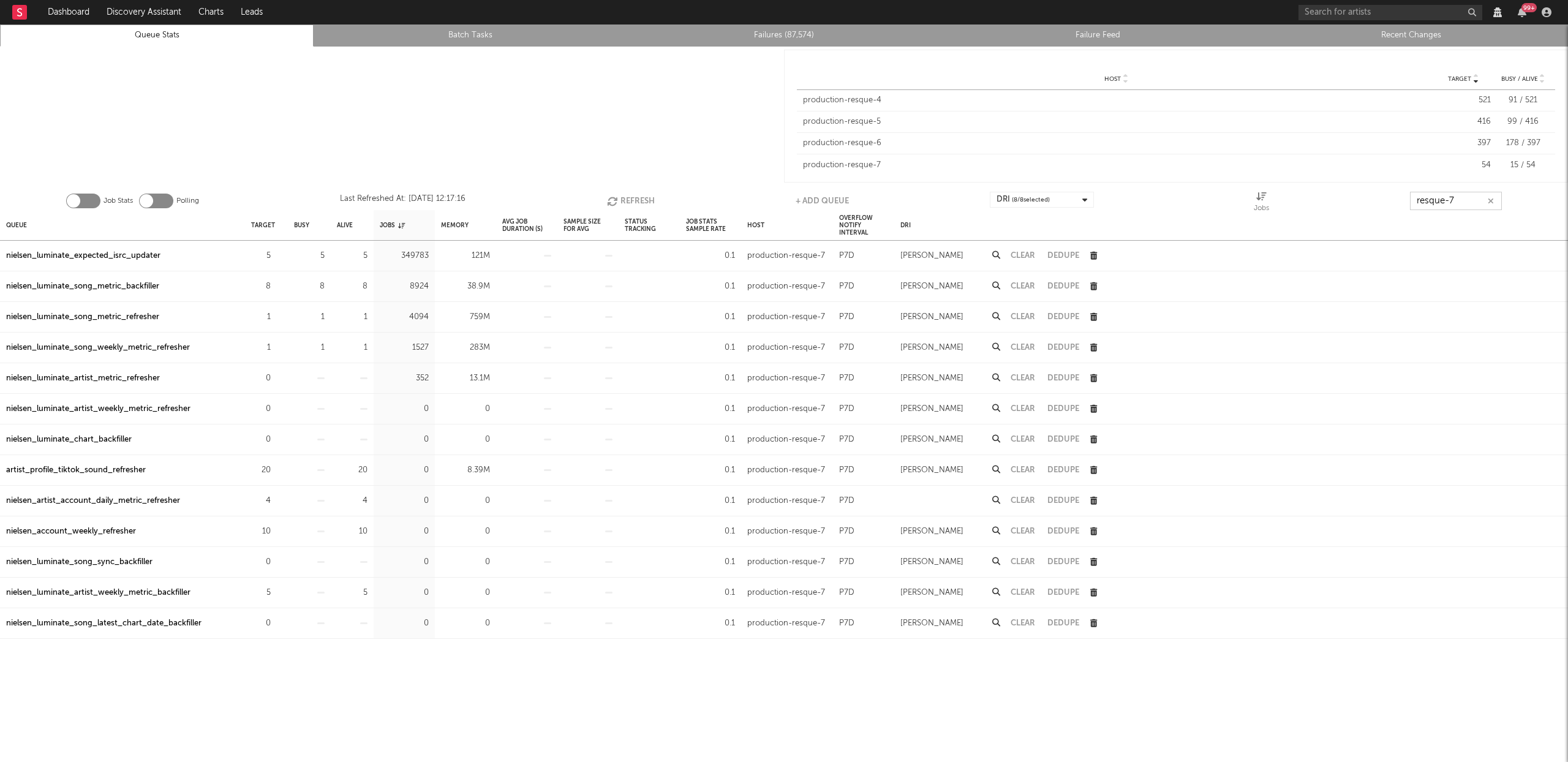
click at [633, 199] on button "Refresh" at bounding box center [631, 201] width 48 height 18
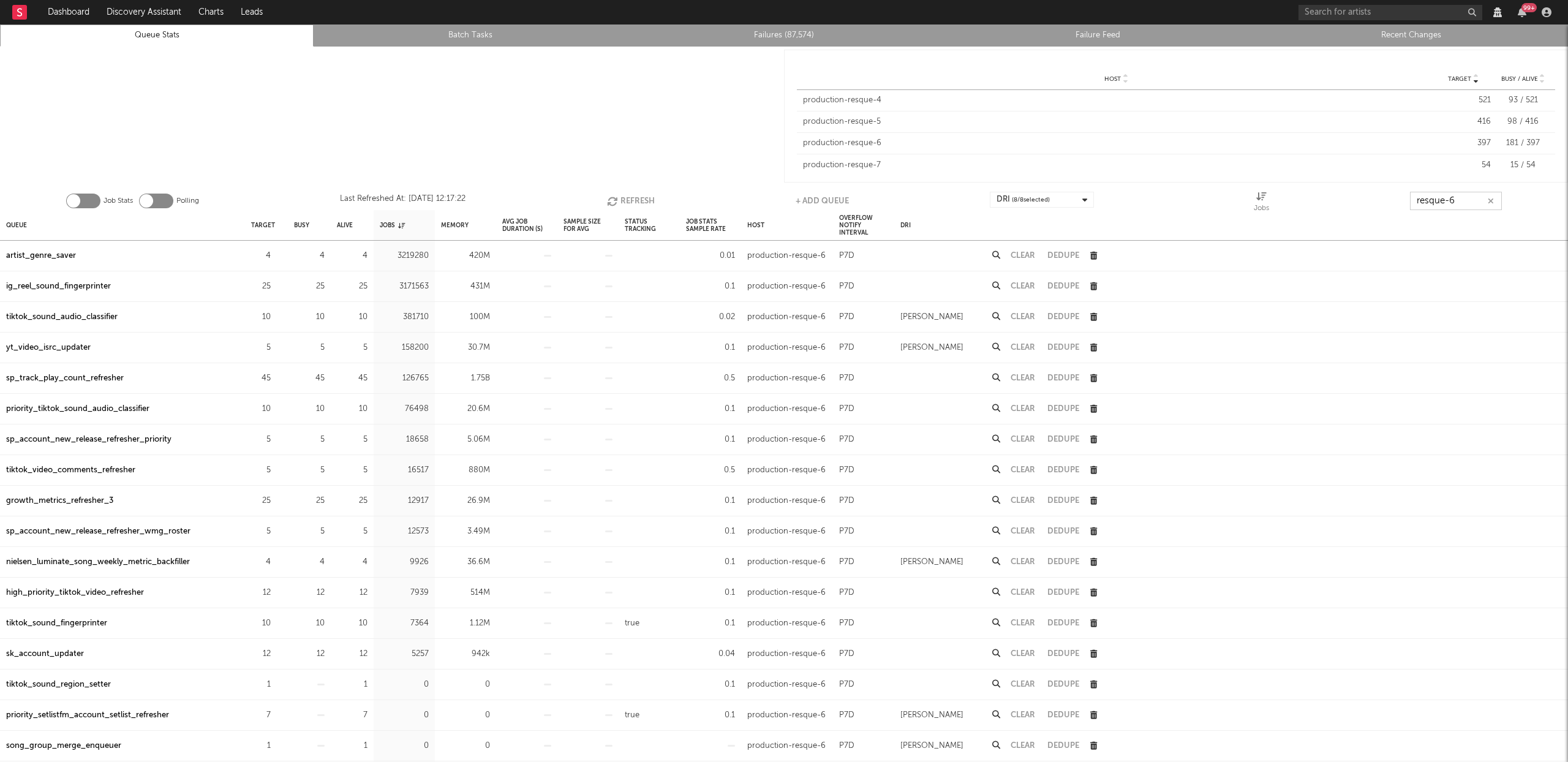
click at [631, 199] on button "Refresh" at bounding box center [631, 201] width 48 height 18
click at [630, 198] on button "Refresh" at bounding box center [631, 201] width 48 height 18
click at [624, 196] on button "Refresh" at bounding box center [631, 201] width 48 height 18
click at [621, 195] on button "Refresh" at bounding box center [631, 201] width 48 height 18
click at [617, 193] on button "Refresh" at bounding box center [631, 201] width 48 height 18
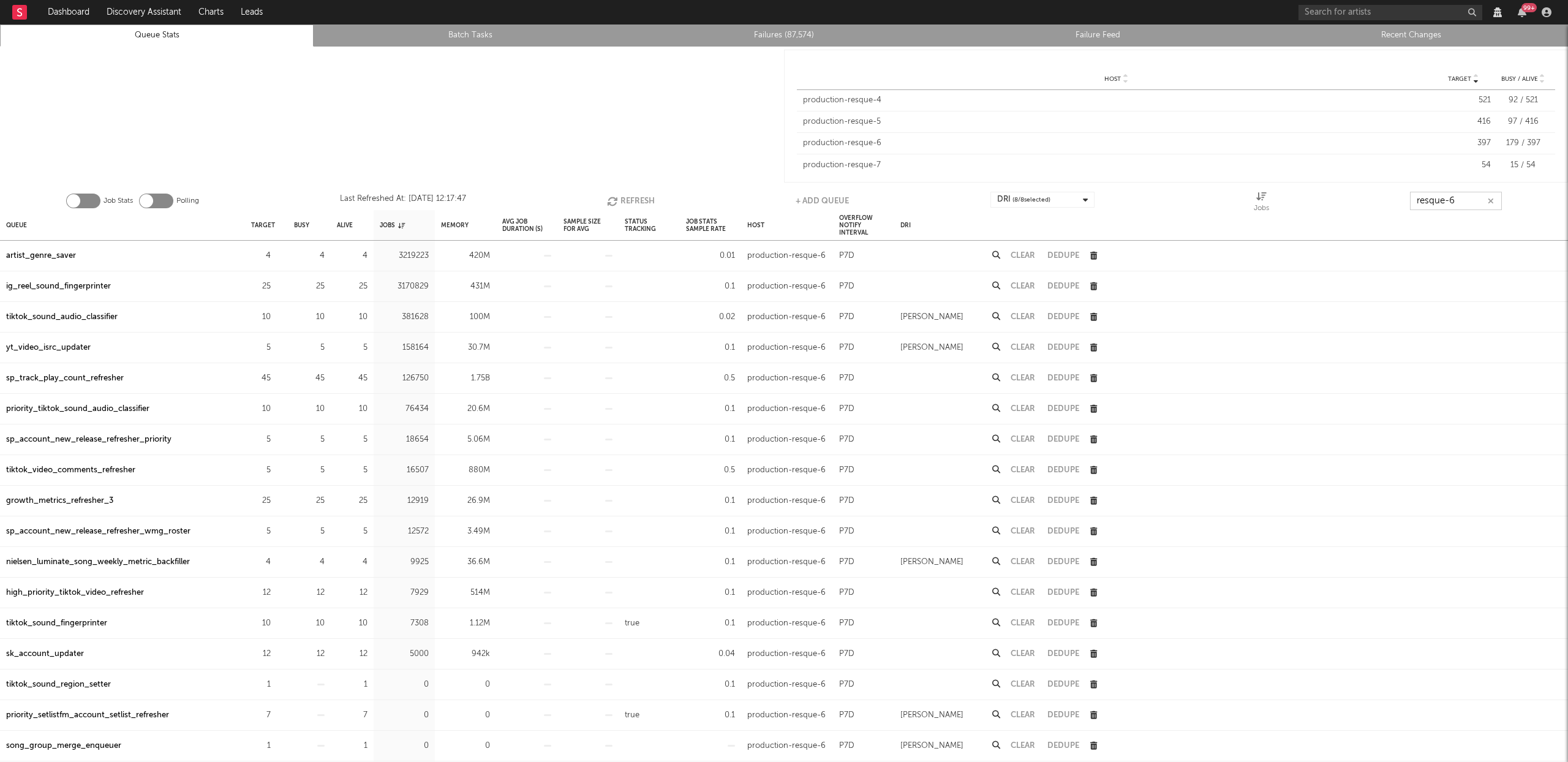
click at [617, 193] on button "Refresh" at bounding box center [631, 201] width 48 height 18
click at [638, 192] on button "Refresh" at bounding box center [631, 201] width 48 height 18
click at [638, 192] on button "Refresh" at bounding box center [631, 201] width 48 height 18
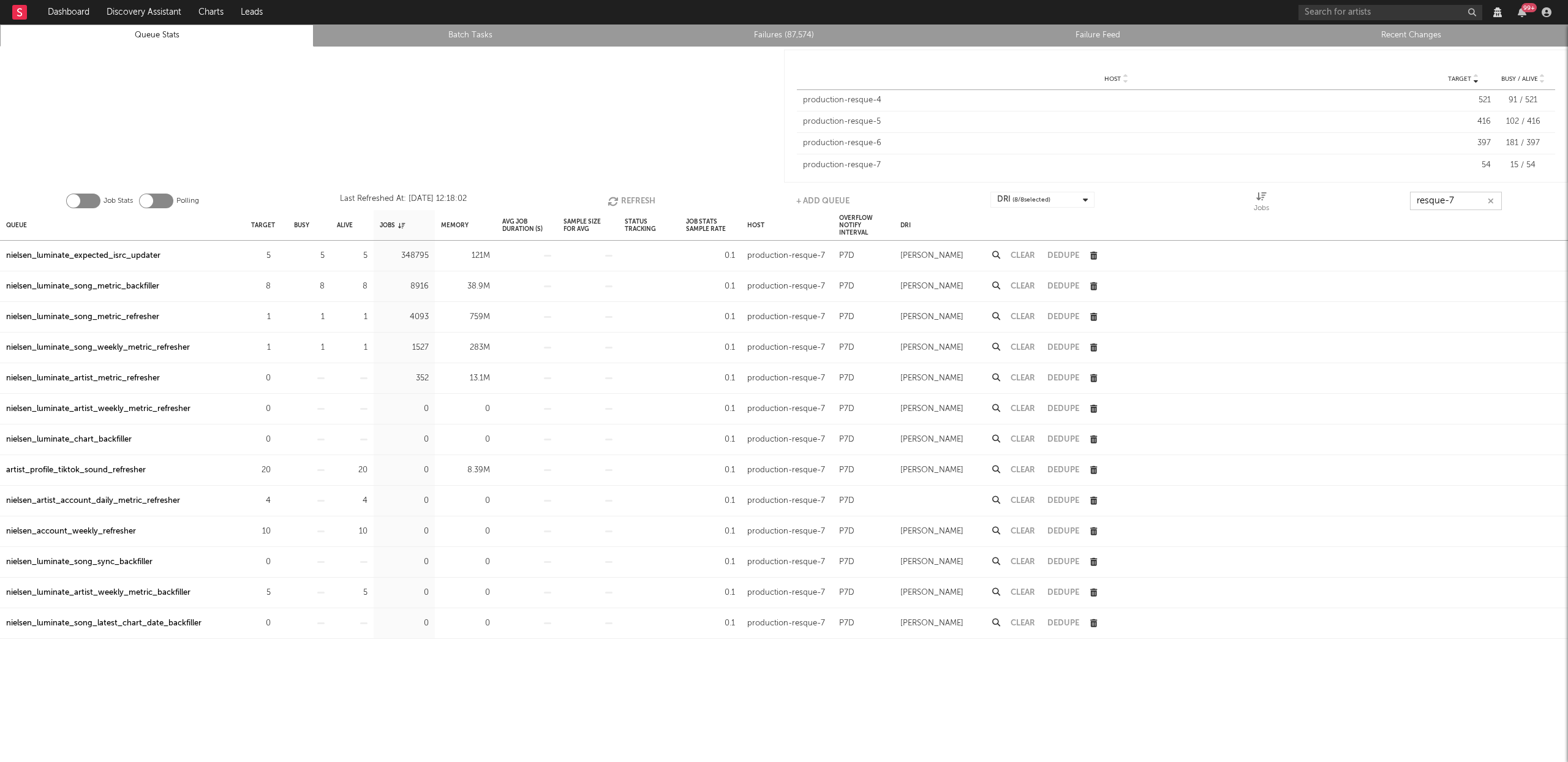
click at [618, 196] on icon "button" at bounding box center [614, 201] width 13 height 10
click at [617, 196] on icon "button" at bounding box center [615, 201] width 13 height 10
click at [617, 196] on icon "button" at bounding box center [614, 201] width 13 height 10
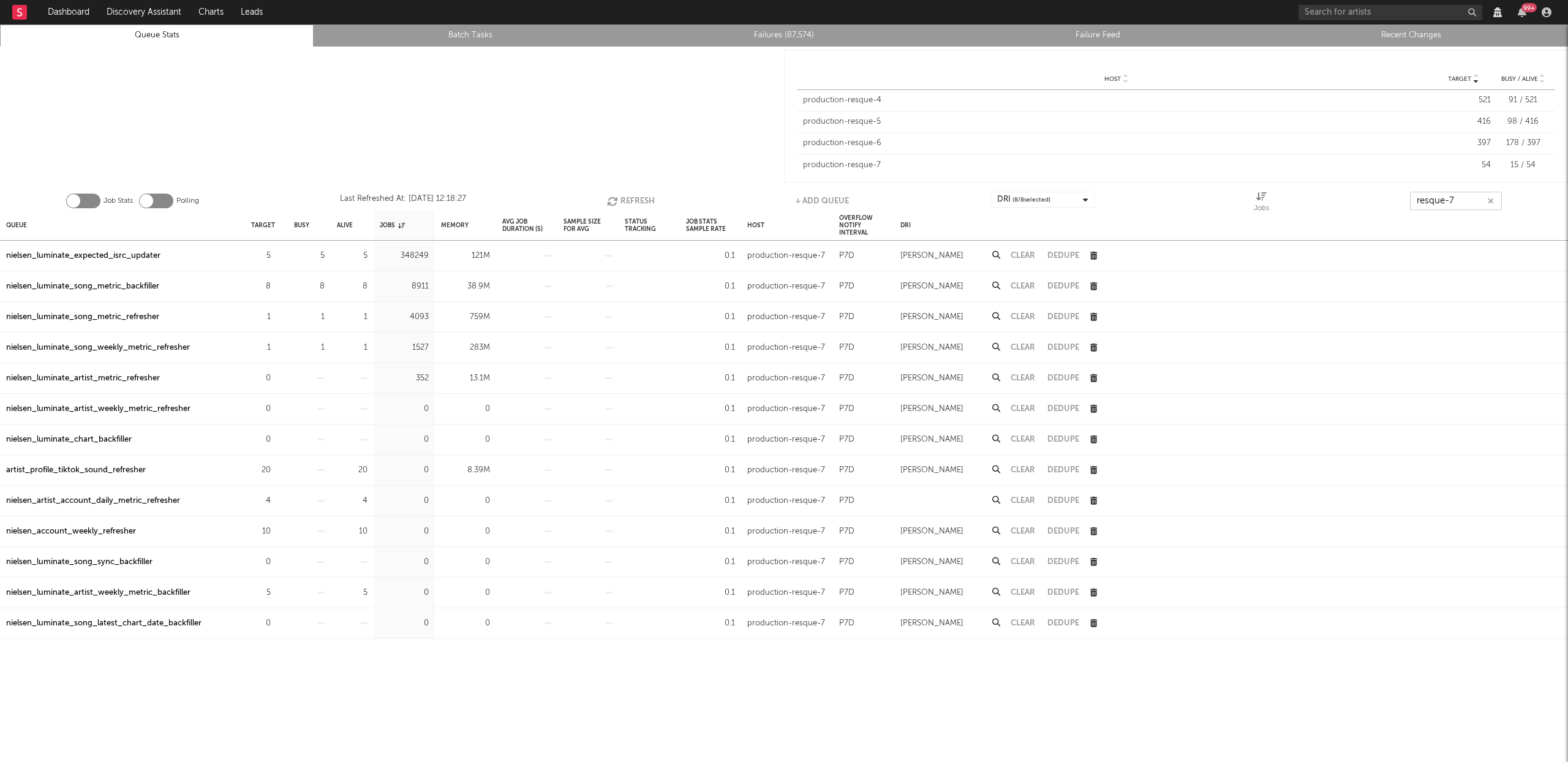
type input "resque-7"
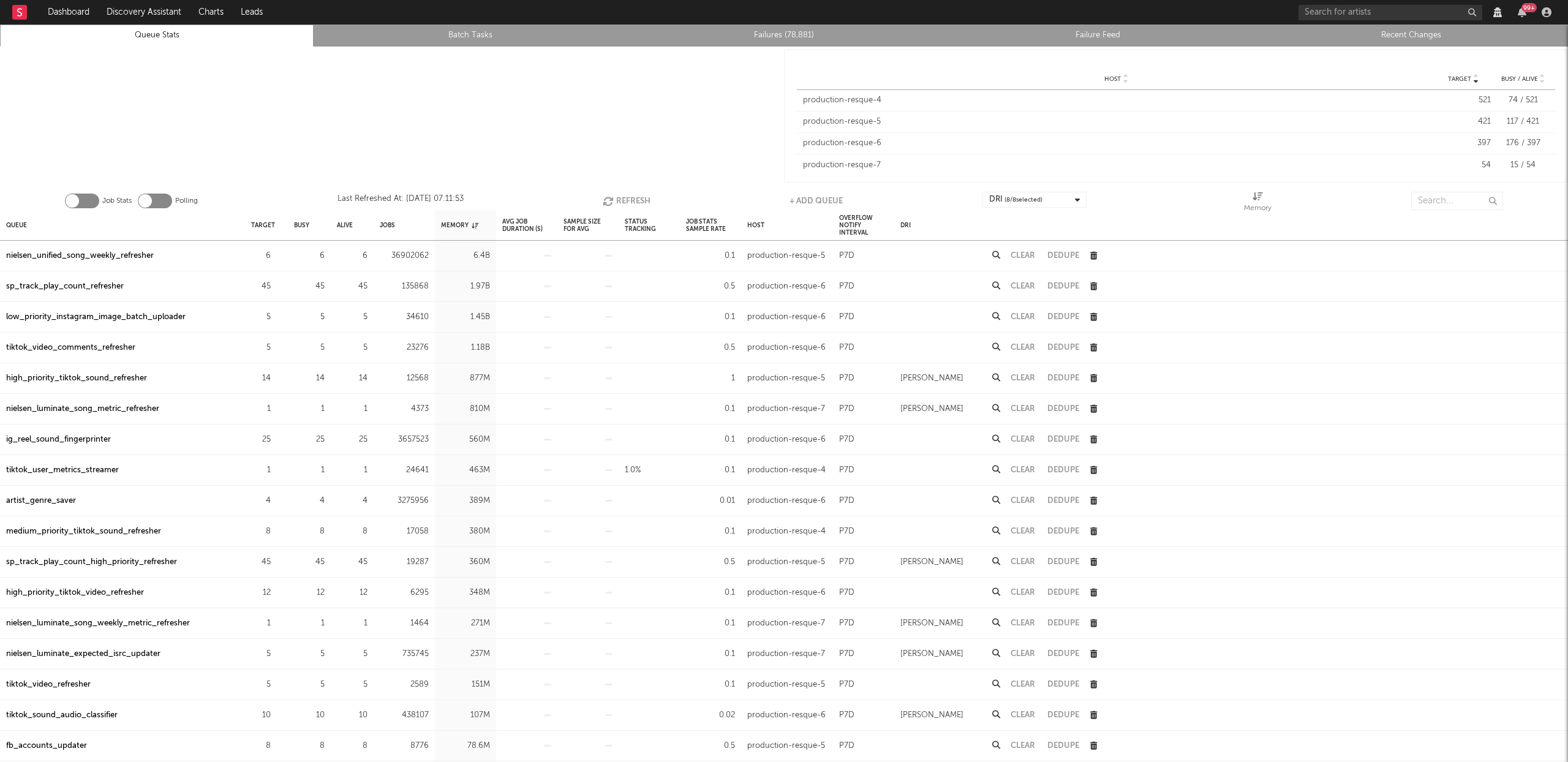
click at [629, 198] on button "Refresh" at bounding box center [627, 201] width 48 height 18
drag, startPoint x: 141, startPoint y: 287, endPoint x: 309, endPoint y: 252, distance: 171.6
click at [141, 286] on div "low_priority_instagram_image_batch_uploader" at bounding box center [96, 287] width 179 height 15
click at [1018, 284] on button "Clear" at bounding box center [1023, 286] width 24 height 8
click at [605, 197] on icon "button" at bounding box center [609, 201] width 13 height 10
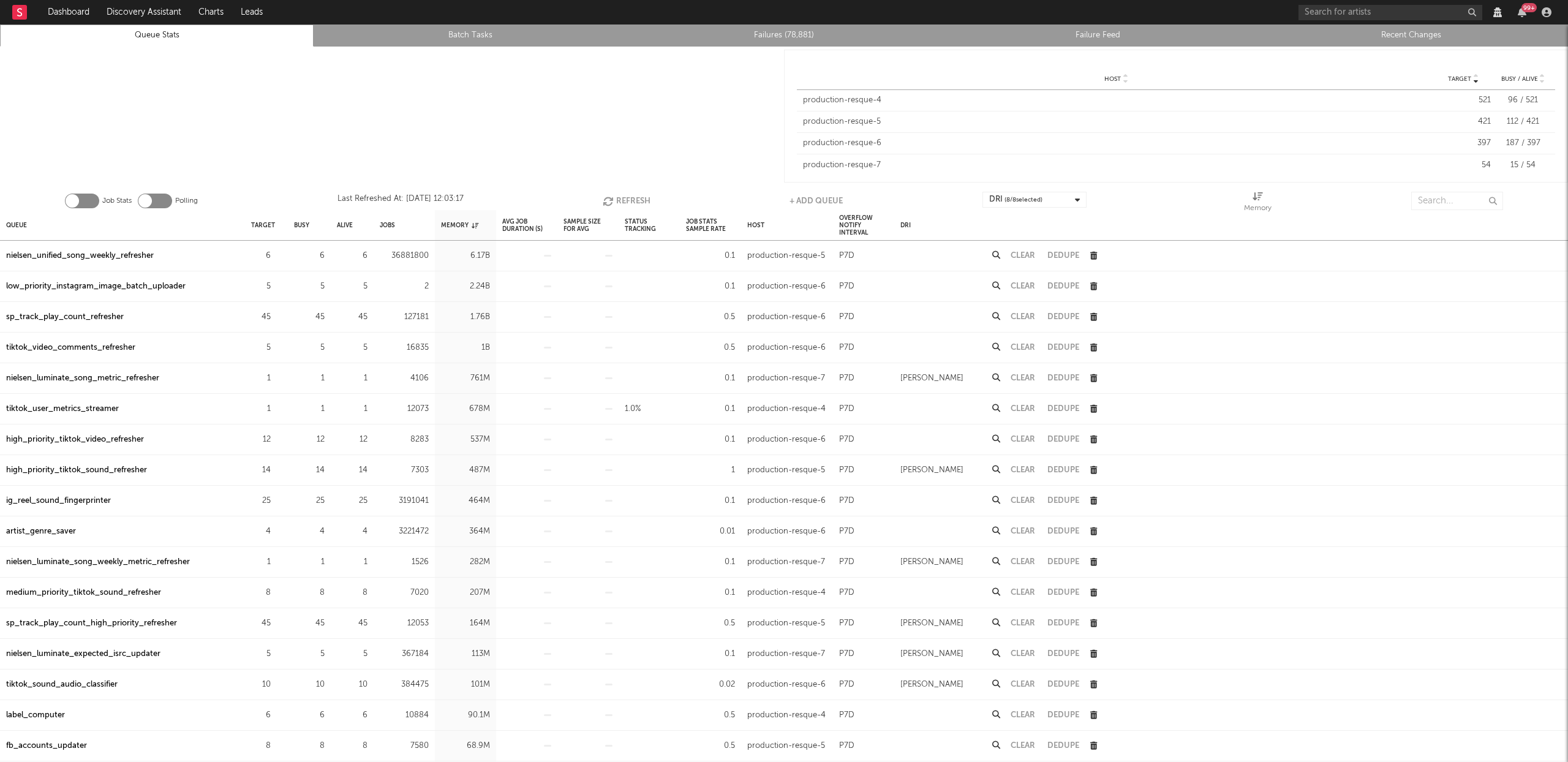
click at [126, 288] on div "low_priority_instagram_image_batch_uploader" at bounding box center [96, 287] width 179 height 15
click at [620, 198] on button "Refresh" at bounding box center [627, 201] width 48 height 18
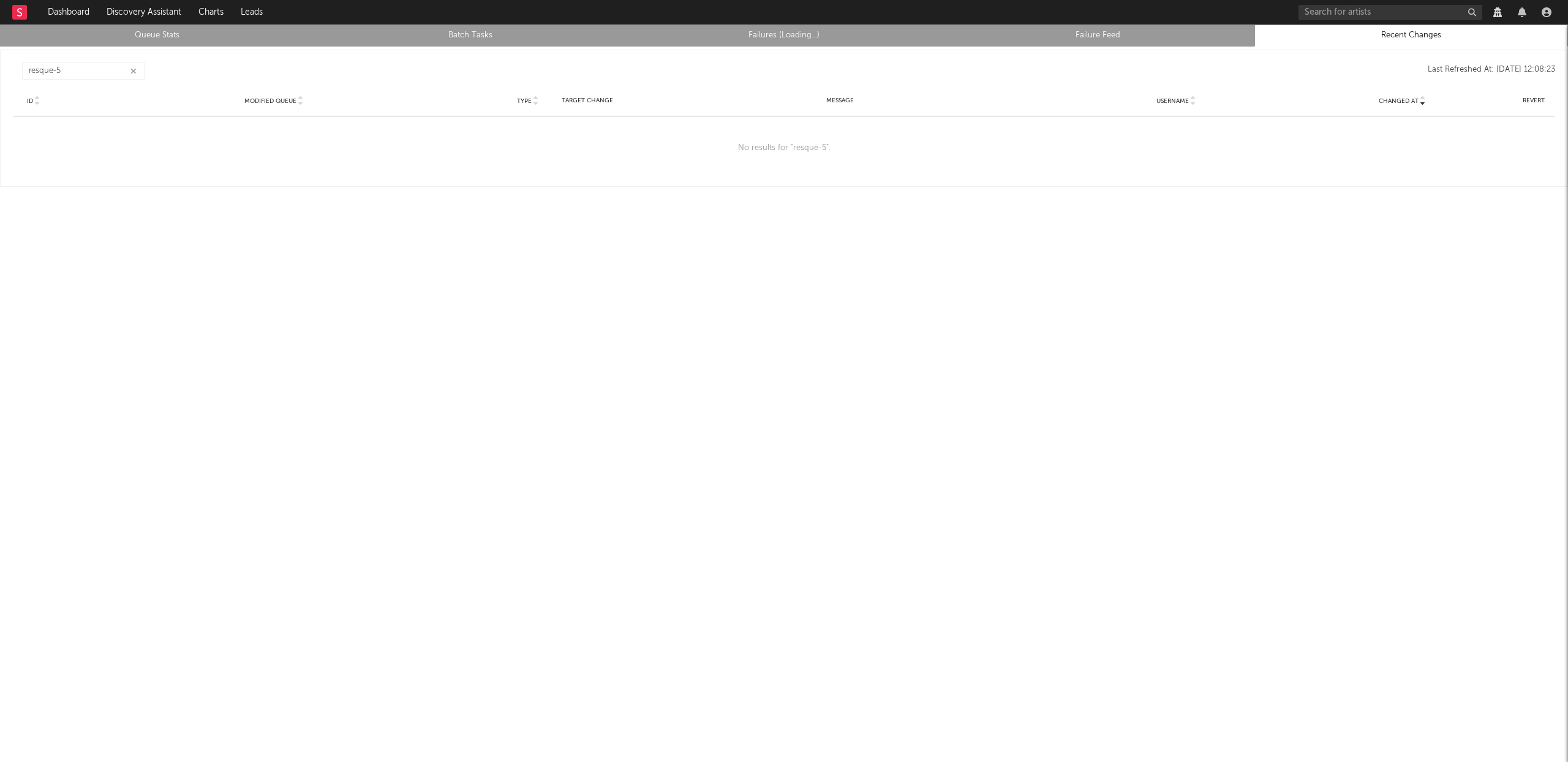
click at [137, 69] on button "button" at bounding box center [134, 71] width 10 height 12
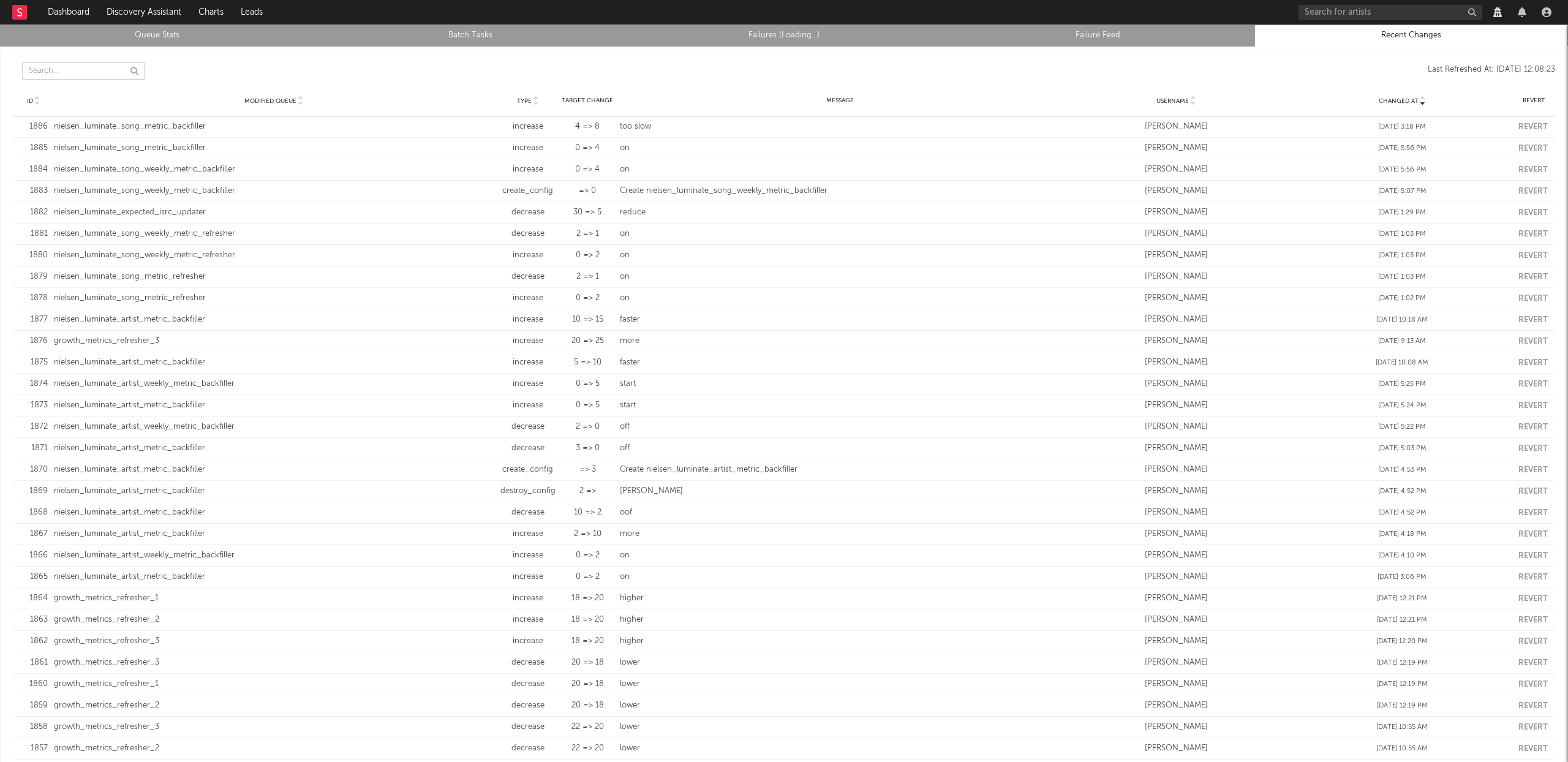
click at [97, 74] on input "text" at bounding box center [83, 71] width 123 height 17
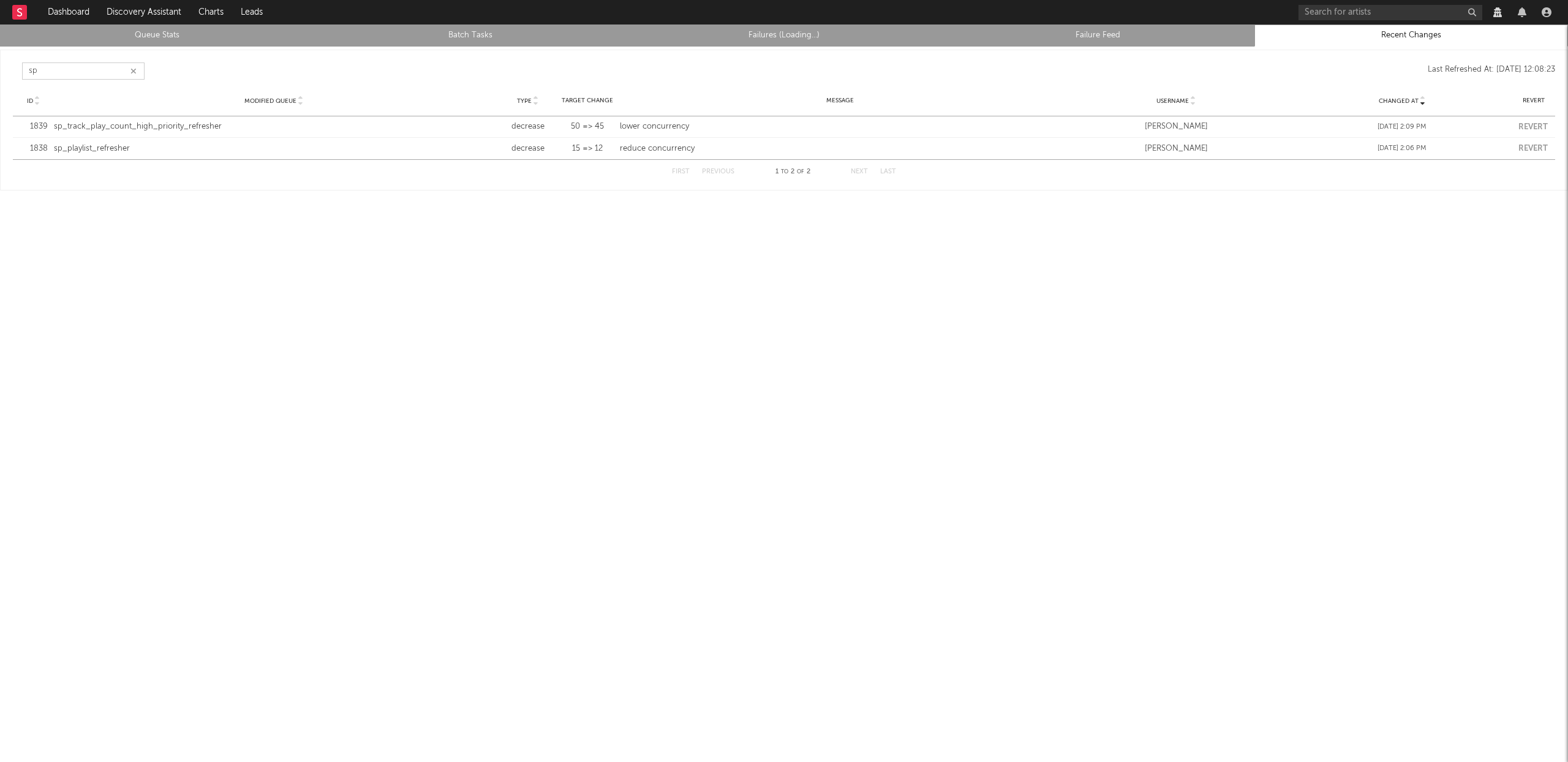
type input "s"
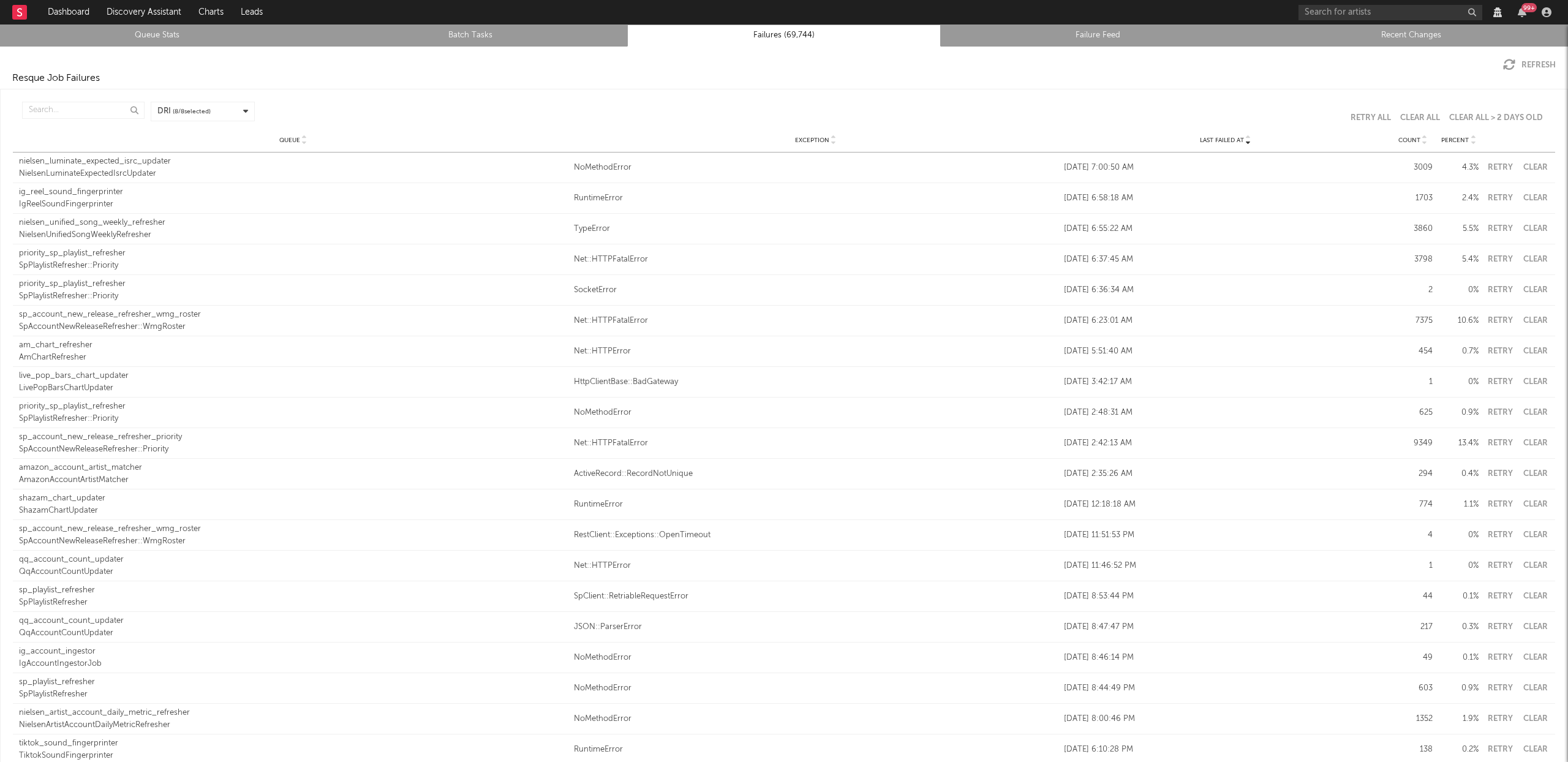
scroll to position [67, 0]
